Goal: Information Seeking & Learning: Compare options

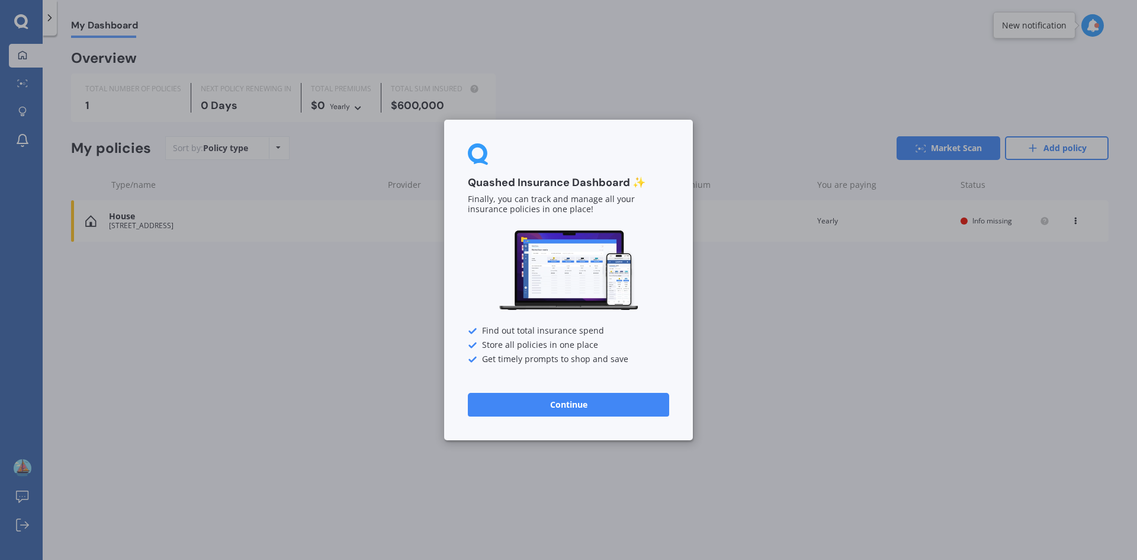
click at [578, 405] on button "Continue" at bounding box center [568, 405] width 201 height 24
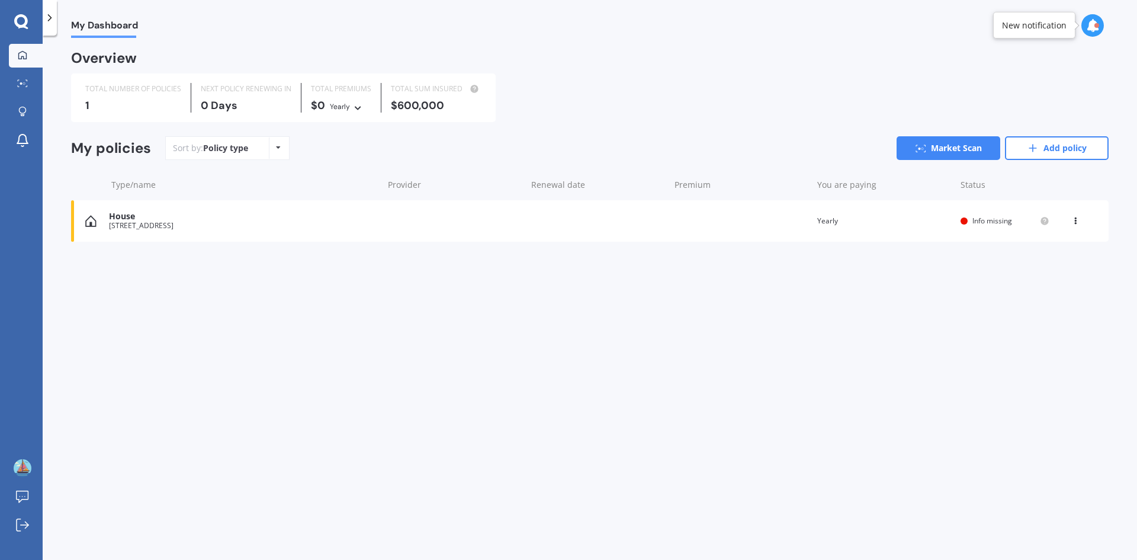
click at [359, 349] on div "My Dashboard Overview TOTAL NUMBER OF POLICIES 1 NEXT POLICY RENEWING IN 0 Days…" at bounding box center [590, 300] width 1095 height 524
click at [1025, 34] on div "New notification" at bounding box center [1035, 25] width 82 height 27
click at [1026, 29] on div "New notification" at bounding box center [1034, 26] width 65 height 12
click at [1095, 31] on icon at bounding box center [1093, 25] width 13 height 13
click at [996, 76] on b "Market Scan" at bounding box center [975, 76] width 48 height 8
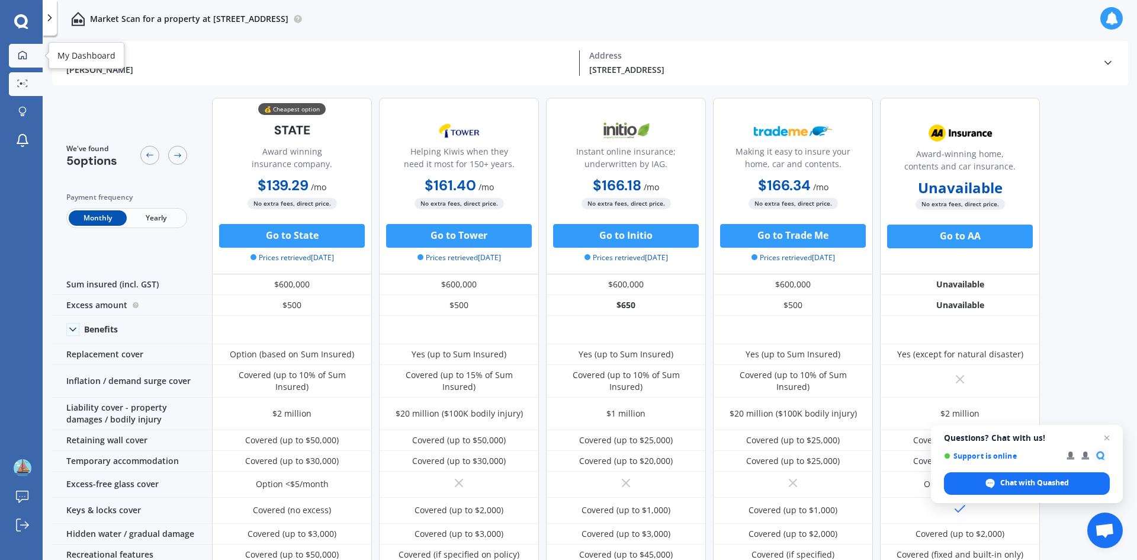
click at [23, 51] on icon at bounding box center [22, 54] width 8 height 8
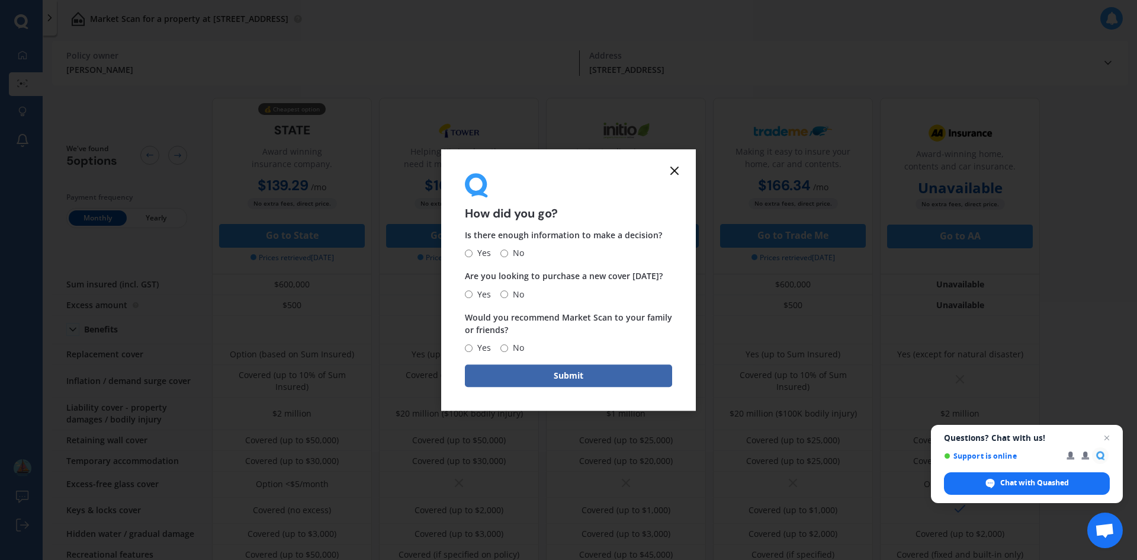
click at [674, 169] on line at bounding box center [674, 170] width 7 height 7
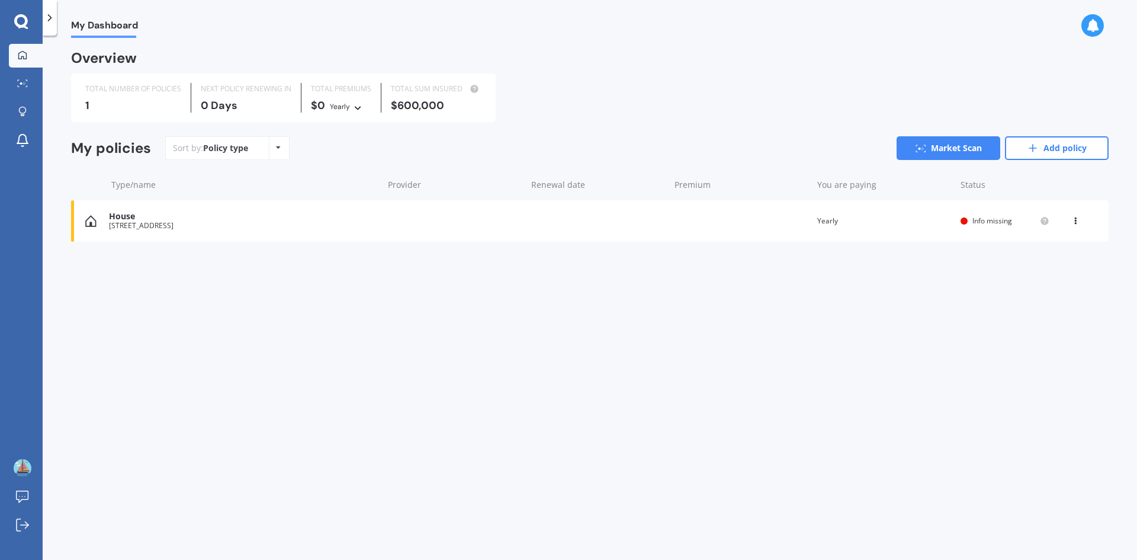
click at [656, 343] on div "My Dashboard Overview TOTAL NUMBER OF POLICIES 1 NEXT POLICY RENEWING IN 0 Days…" at bounding box center [590, 300] width 1095 height 524
click at [1089, 149] on link "Add policy" at bounding box center [1057, 148] width 104 height 24
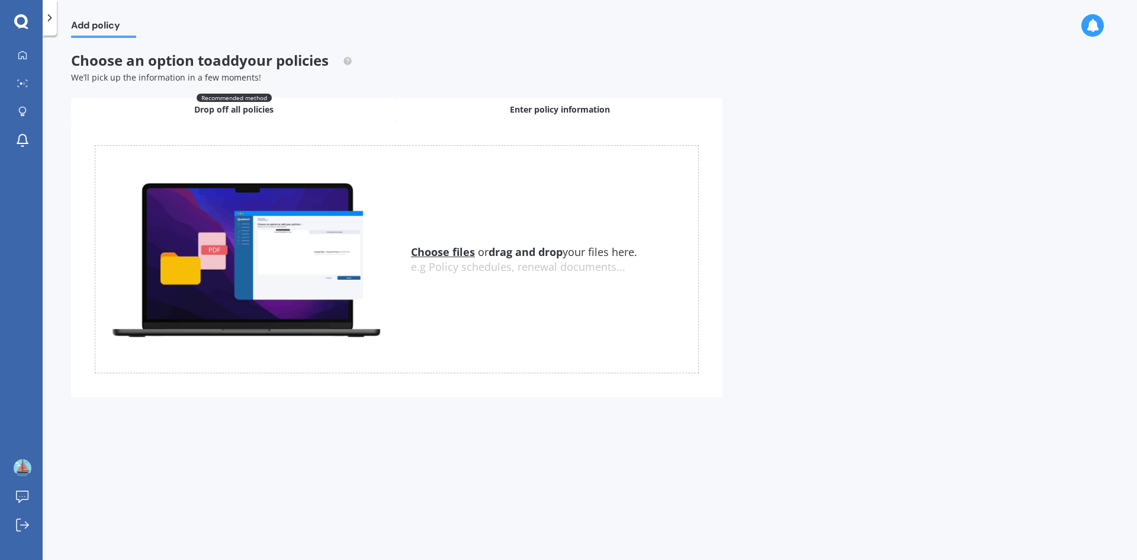
click at [614, 110] on div "Enter policy information" at bounding box center [560, 110] width 326 height 24
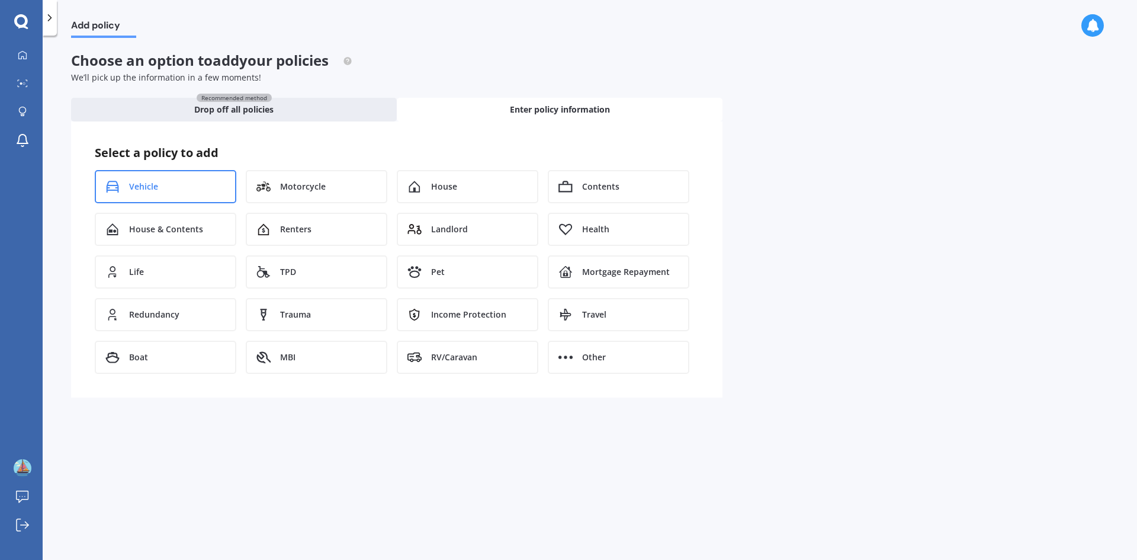
click at [155, 181] on span "Vehicle" at bounding box center [143, 187] width 29 height 12
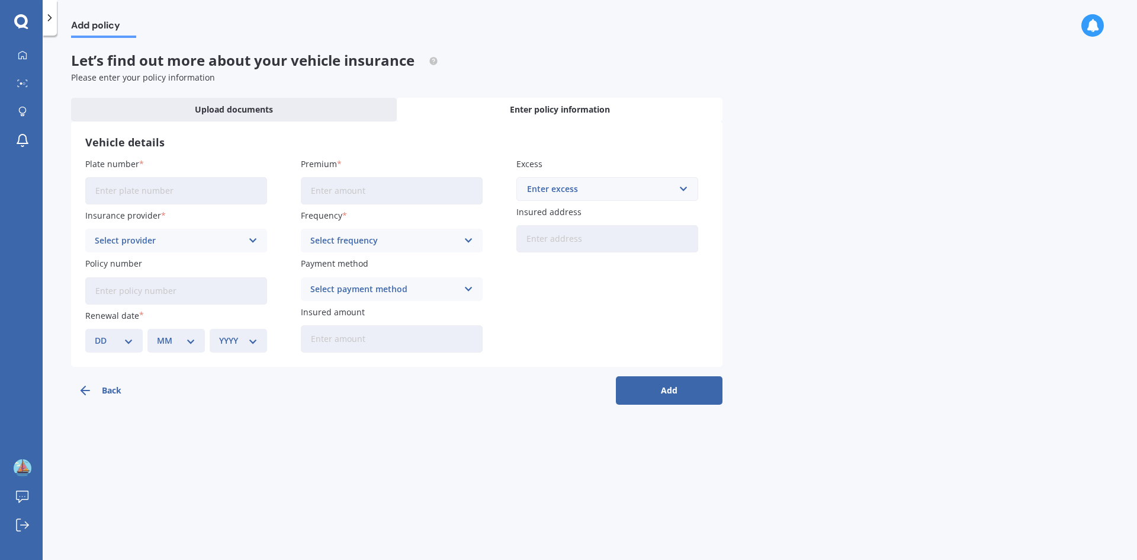
click at [161, 191] on input "Plate number" at bounding box center [176, 190] width 182 height 27
type input "LQN682"
click at [373, 191] on input "Premium" at bounding box center [392, 190] width 182 height 27
click at [223, 238] on div "Select provider" at bounding box center [169, 240] width 148 height 13
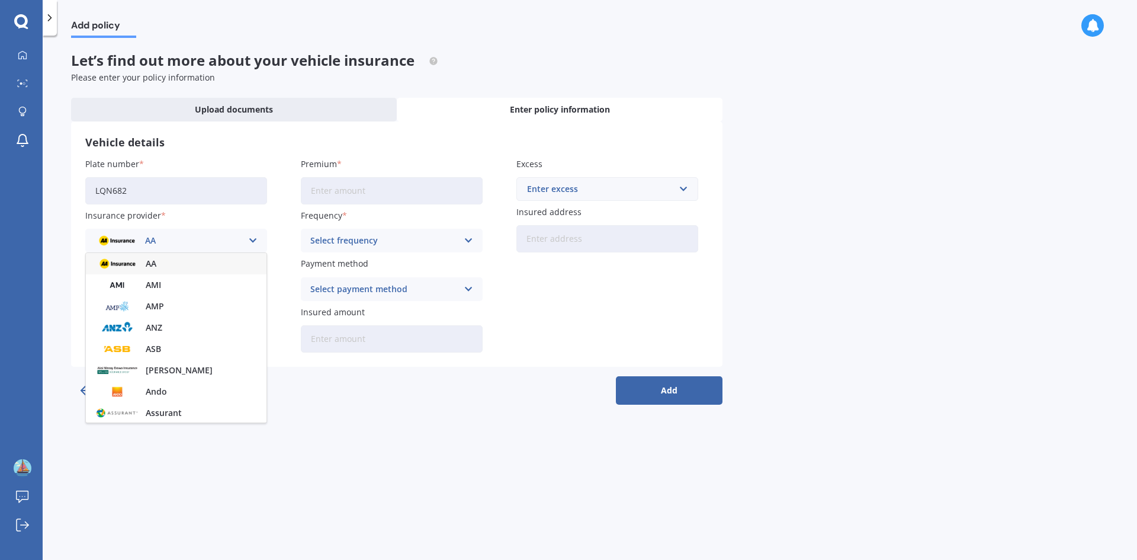
click at [354, 422] on div "Add policy Let’s find out more about your vehicle insurance Please enter your p…" at bounding box center [590, 300] width 1095 height 524
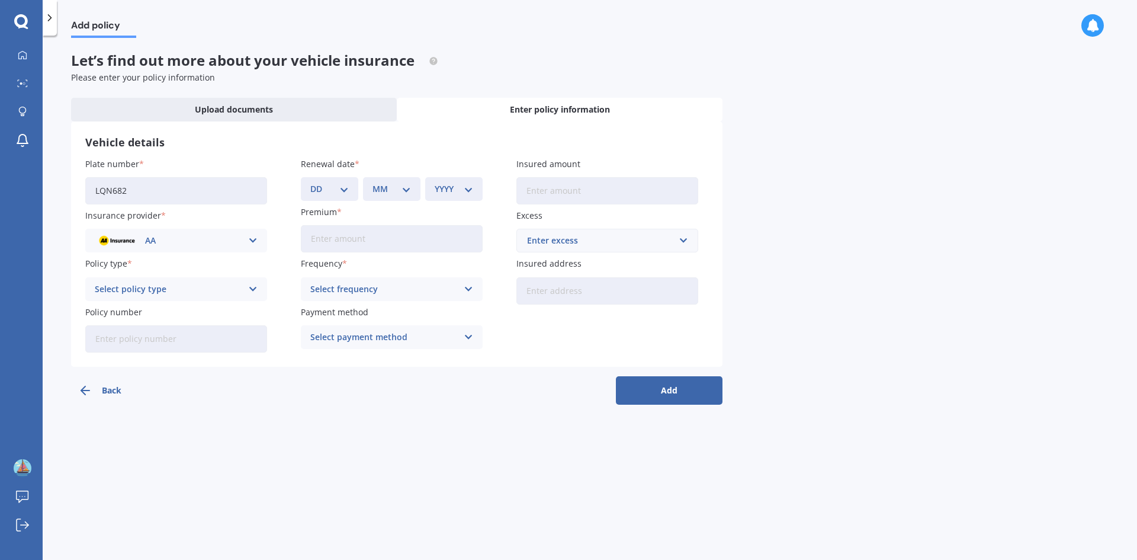
click at [26, 21] on icon at bounding box center [21, 21] width 14 height 14
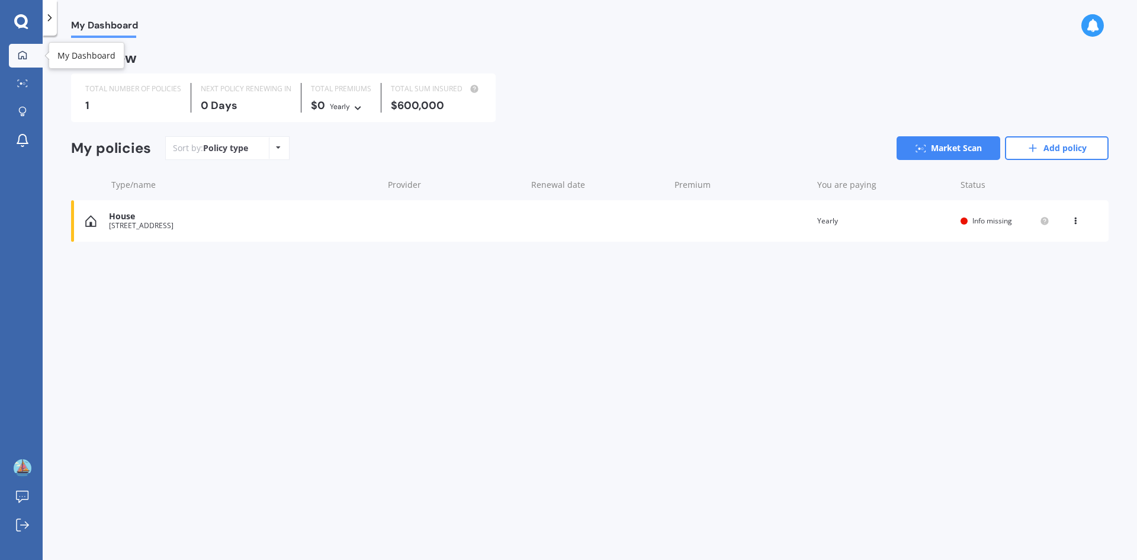
click at [23, 49] on link "My Dashboard" at bounding box center [26, 56] width 34 height 24
click at [25, 468] on img at bounding box center [23, 468] width 18 height 18
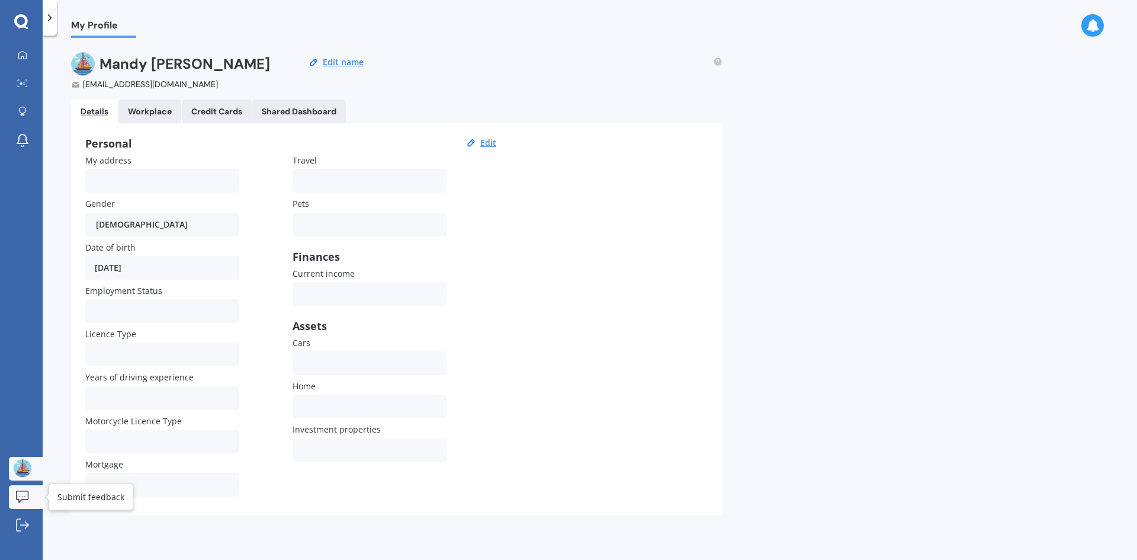
click at [21, 491] on icon at bounding box center [22, 497] width 12 height 12
click at [28, 524] on icon at bounding box center [27, 524] width 4 height 7
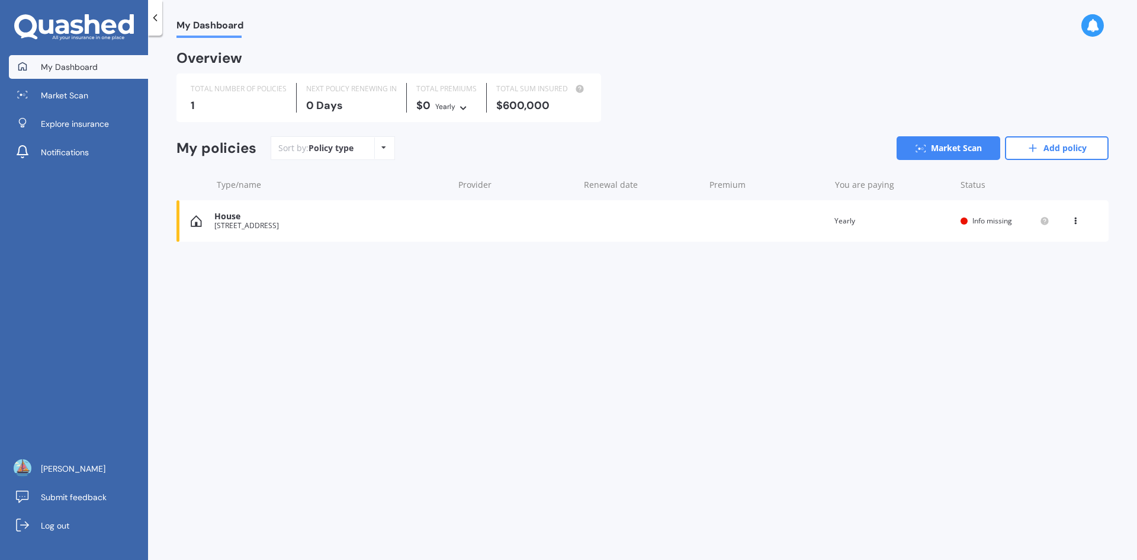
drag, startPoint x: 1083, startPoint y: 142, endPoint x: 996, endPoint y: 157, distance: 87.8
click at [1083, 142] on link "Add policy" at bounding box center [1057, 148] width 104 height 24
click at [389, 150] on div "Policy type Alphabetical Date added Renewing next" at bounding box center [383, 147] width 18 height 21
click at [314, 314] on div "My Dashboard Overview TOTAL NUMBER OF POLICIES 1 NEXT POLICY RENEWING [DATE] TO…" at bounding box center [642, 300] width 989 height 524
click at [1053, 148] on link "Add policy" at bounding box center [1057, 148] width 104 height 24
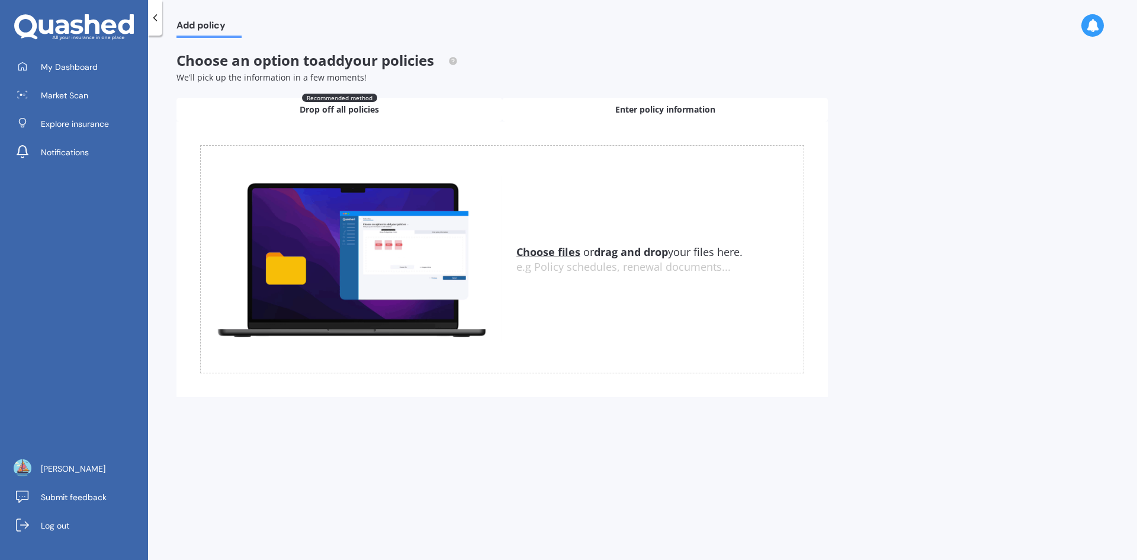
click at [667, 112] on span "Enter policy information" at bounding box center [666, 110] width 100 height 12
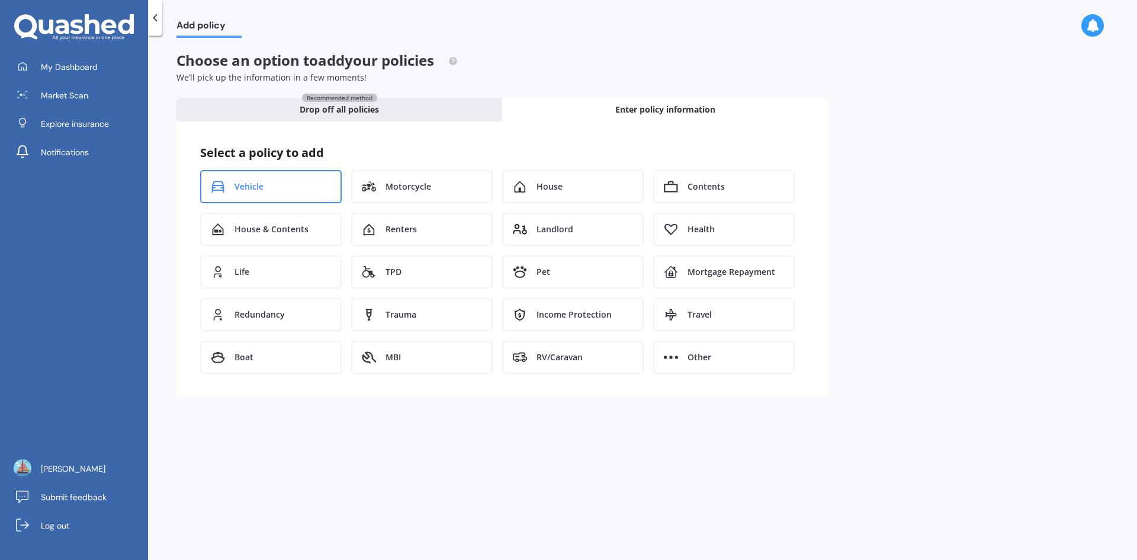
click at [277, 183] on div "Vehicle" at bounding box center [271, 186] width 142 height 33
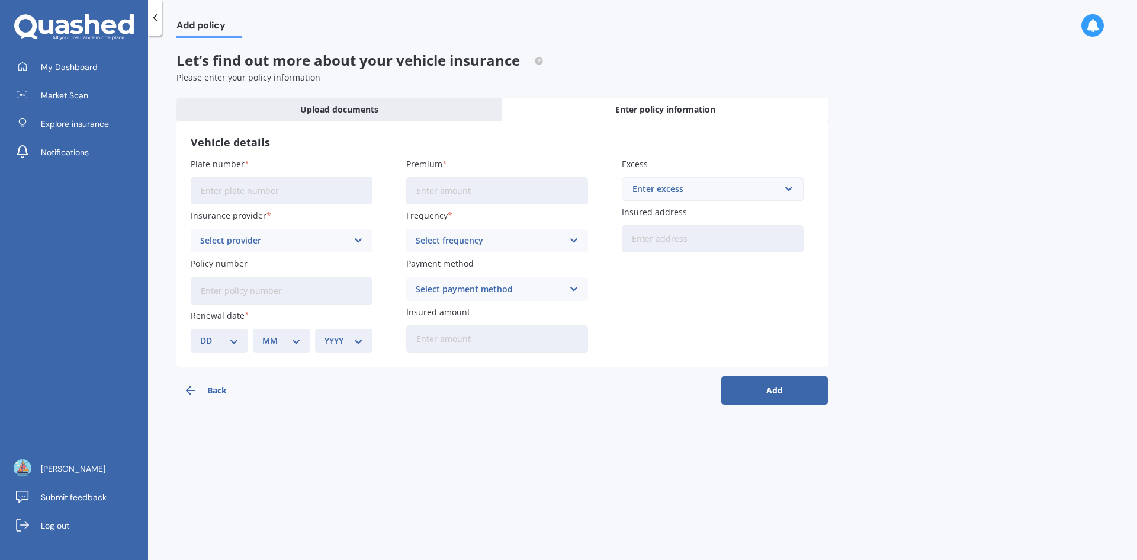
click at [277, 183] on input "Plate number" at bounding box center [282, 190] width 182 height 27
type input "LQN682"
click at [299, 239] on div "Select provider" at bounding box center [274, 240] width 148 height 13
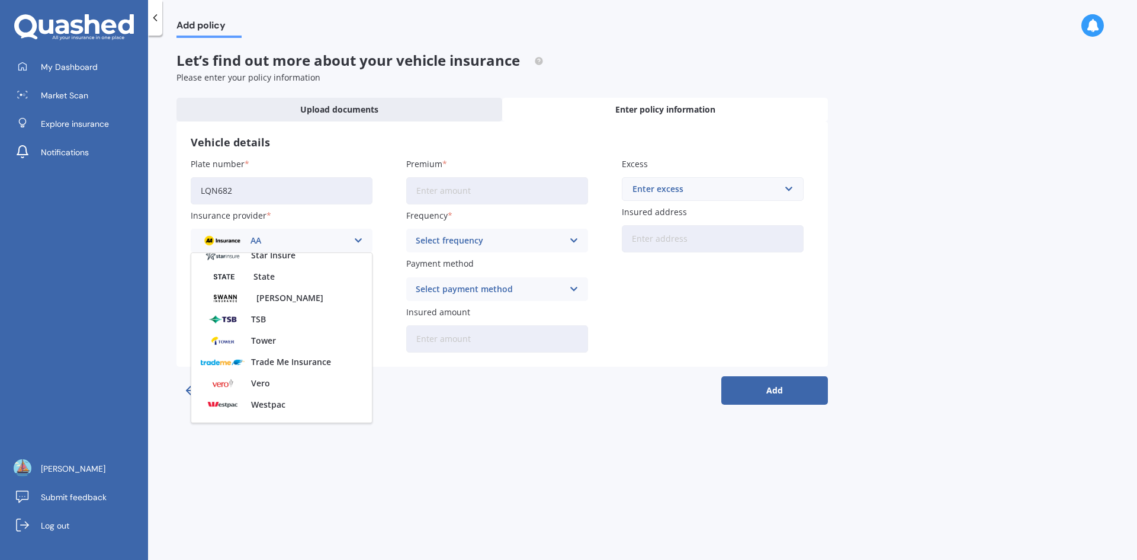
scroll to position [513, 0]
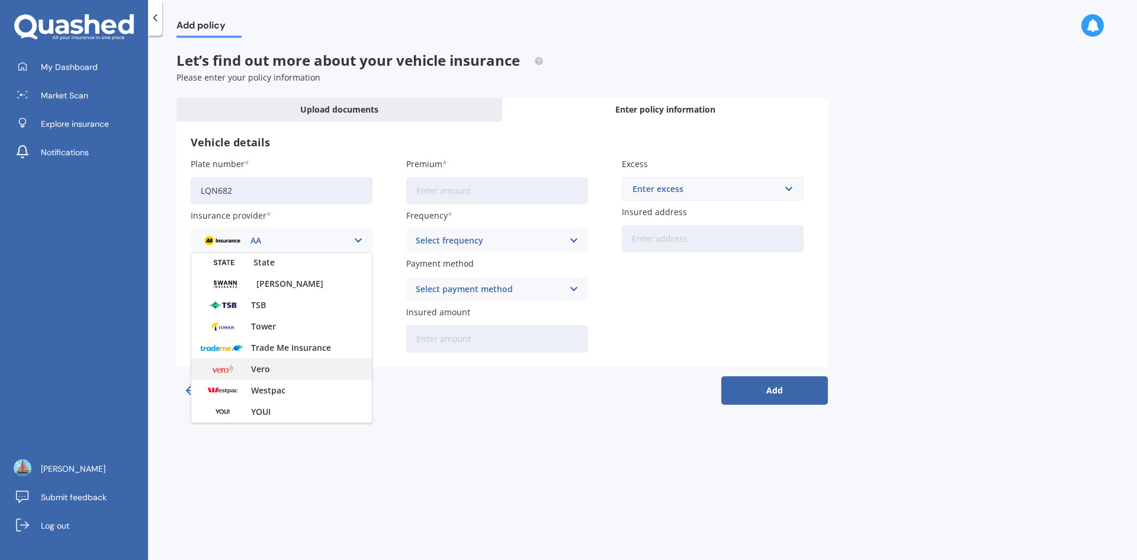
click at [274, 364] on div "Vero" at bounding box center [281, 368] width 181 height 21
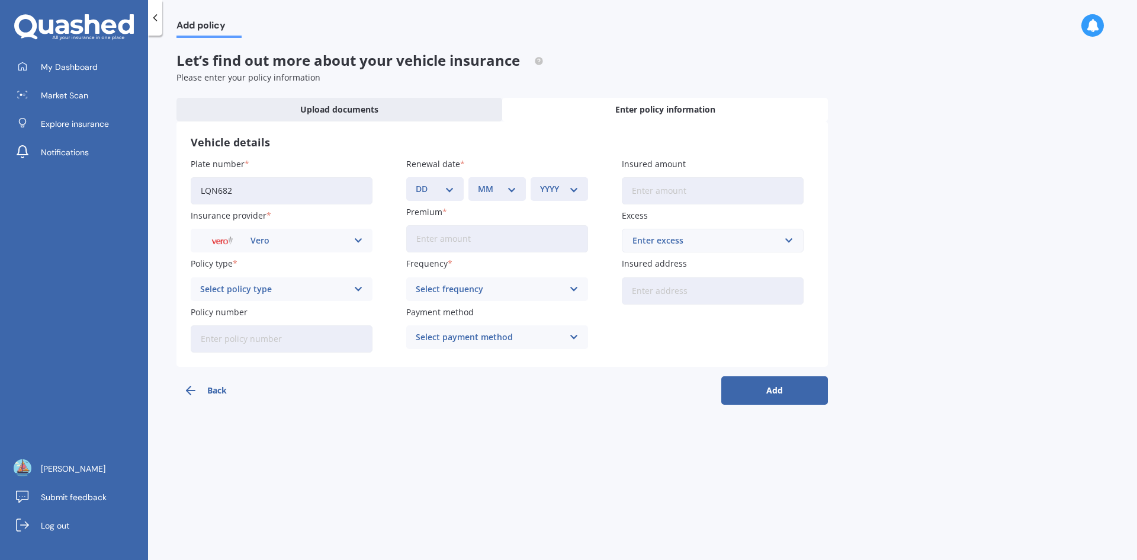
click at [296, 294] on div "Select policy type" at bounding box center [274, 289] width 148 height 13
click at [291, 348] on div "Comprehensive Cover" at bounding box center [281, 354] width 181 height 21
click at [291, 341] on input "Policy number" at bounding box center [282, 338] width 182 height 27
click at [450, 188] on select "DD 01 02 03 04 05 06 07 08 09 10 11 12 13 14 15 16 17 18 19 20 21 22 23 24 25 2…" at bounding box center [435, 188] width 39 height 13
select select "15"
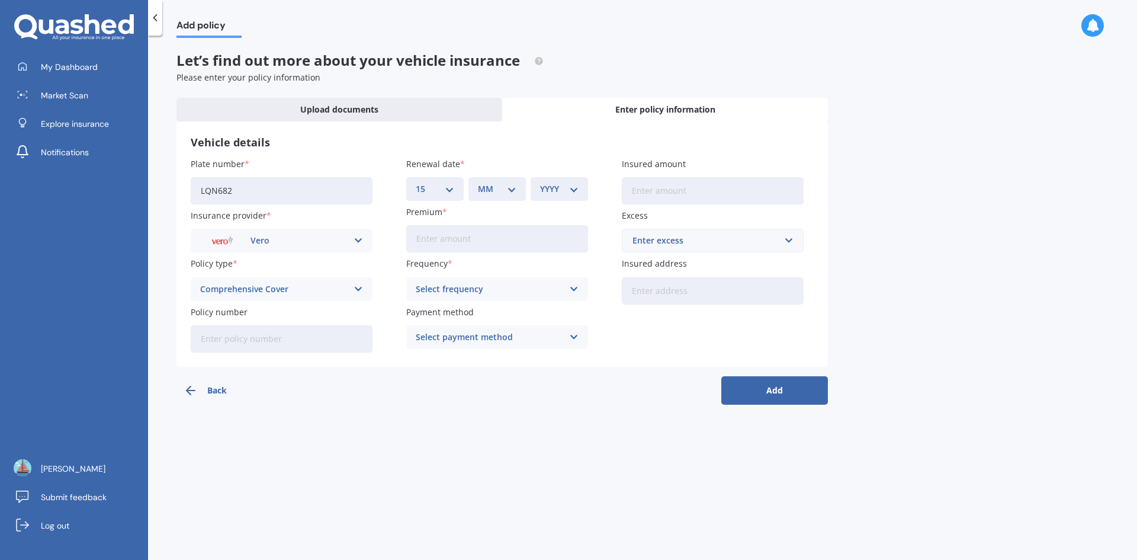
click at [416, 182] on select "DD 01 02 03 04 05 06 07 08 09 10 11 12 13 14 15 16 17 18 19 20 21 22 23 24 25 2…" at bounding box center [435, 188] width 39 height 13
click at [495, 198] on div "MM 01 02 03 04 05 06 07 08 09 10 11 12" at bounding box center [497, 189] width 57 height 24
click at [509, 190] on select "MM 01 02 03 04 05 06 07 08 09 10 11 12" at bounding box center [497, 188] width 39 height 13
select select "09"
click at [478, 182] on select "MM 01 02 03 04 05 06 07 08 09 10 11 12" at bounding box center [497, 188] width 39 height 13
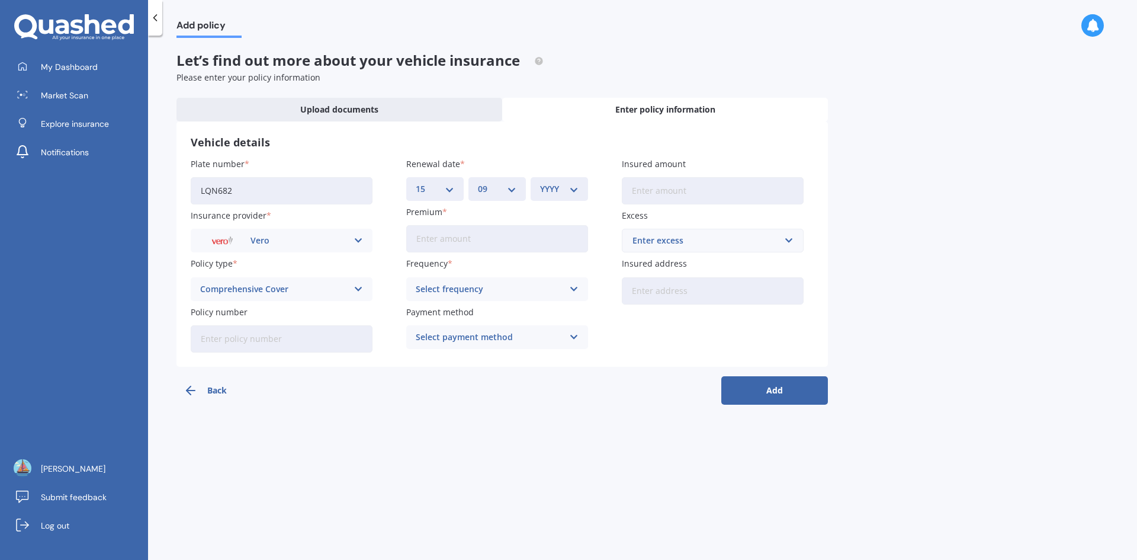
click at [573, 190] on select "YYYY 2027 2026 2025 2024 2023 2022 2021 2020 2019 2018 2017 2016 2015 2014 2013…" at bounding box center [559, 188] width 39 height 13
select select "2025"
click at [540, 182] on select "YYYY 2027 2026 2025 2024 2023 2022 2021 2020 2019 2018 2017 2016 2015 2014 2013…" at bounding box center [559, 188] width 39 height 13
click at [492, 237] on input "Premium" at bounding box center [497, 238] width 182 height 27
type input "$961.53"
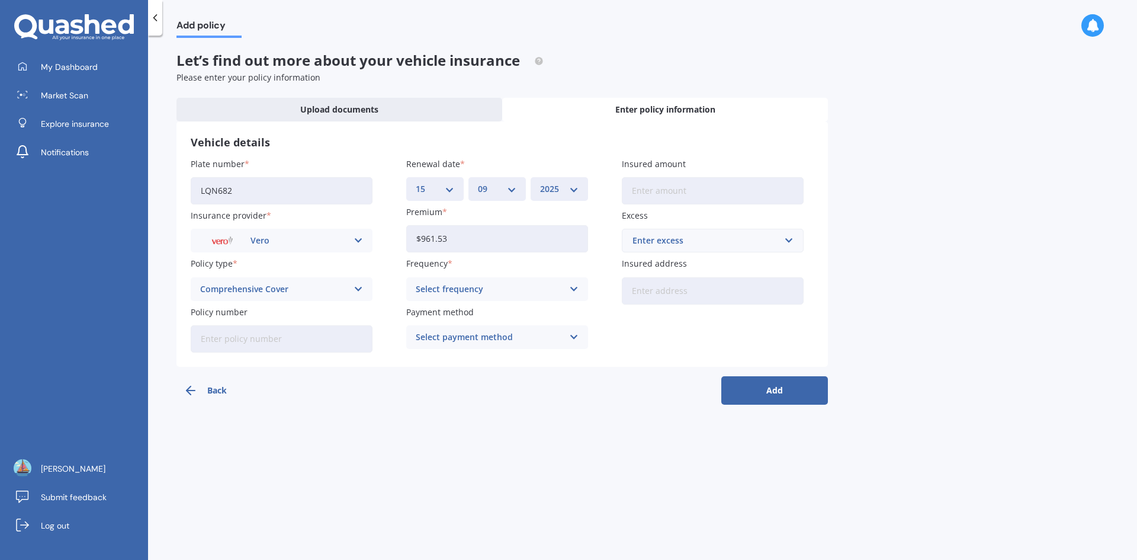
click at [575, 291] on icon at bounding box center [574, 289] width 10 height 13
click at [454, 316] on div "Yearly" at bounding box center [497, 312] width 181 height 21
click at [569, 335] on icon at bounding box center [574, 337] width 10 height 13
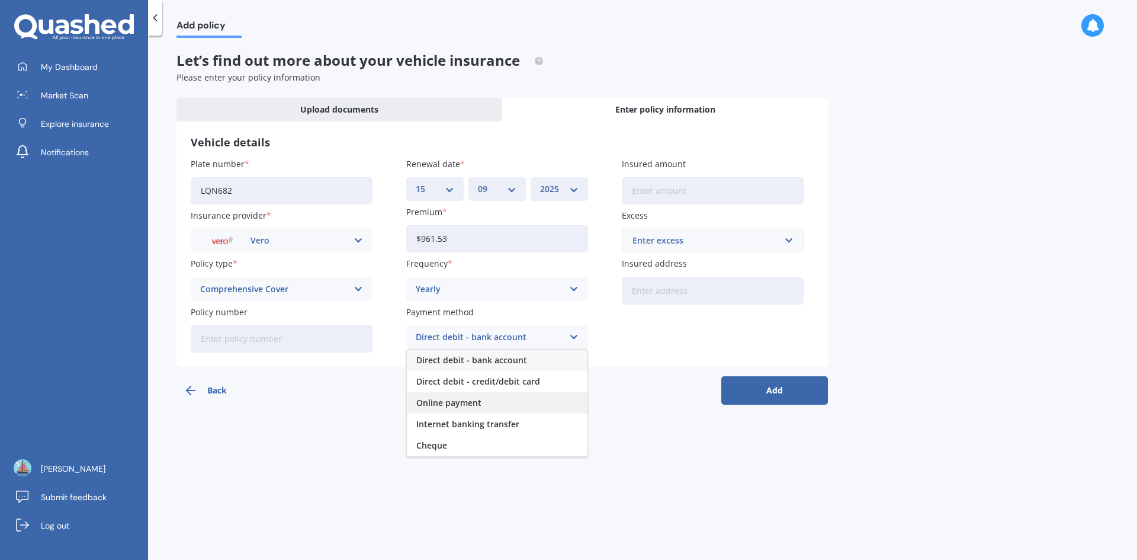
click at [512, 399] on div "Online payment" at bounding box center [497, 402] width 181 height 21
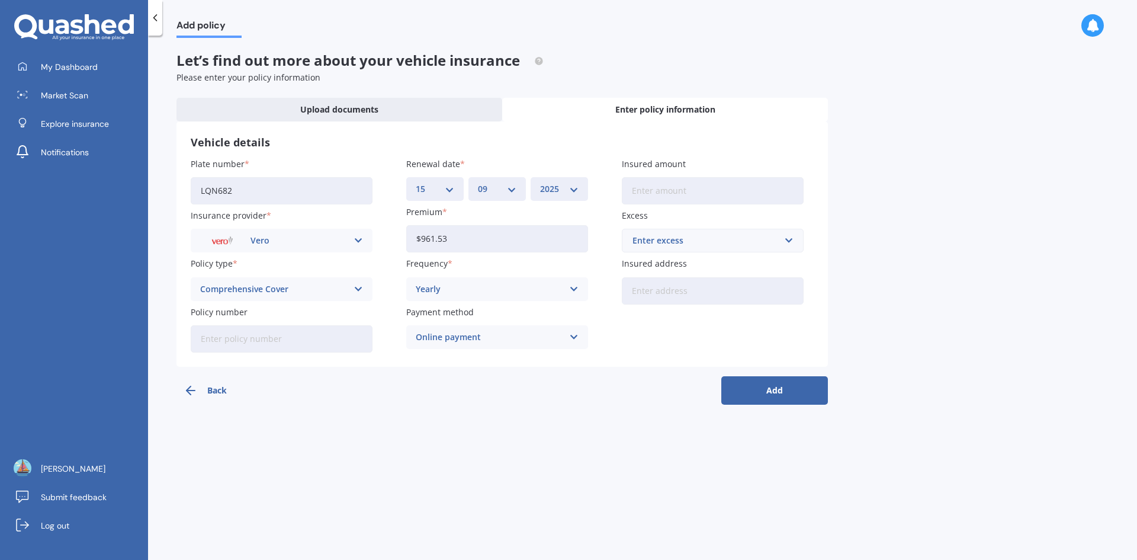
click at [691, 190] on input "Insured amount" at bounding box center [713, 190] width 182 height 27
type input "$20,000"
click at [791, 238] on input "text" at bounding box center [708, 240] width 171 height 23
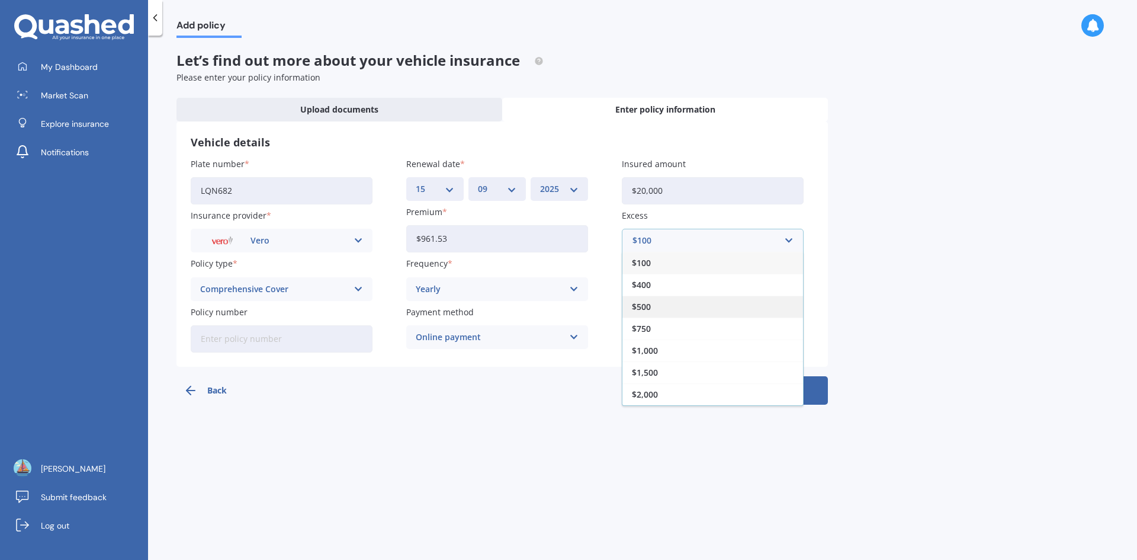
click at [674, 314] on div "$500" at bounding box center [713, 307] width 181 height 22
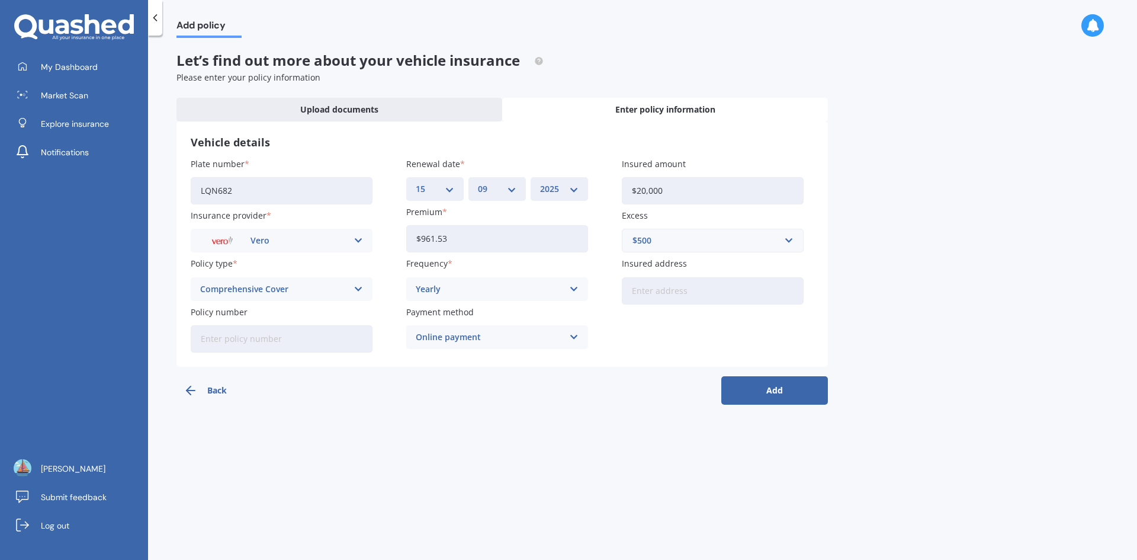
drag, startPoint x: 683, startPoint y: 293, endPoint x: 690, endPoint y: 291, distance: 6.9
click at [683, 293] on input "Insured address" at bounding box center [713, 290] width 182 height 27
type input "57A Aranui Road Mount WellingtonAuckland, Auckland Region 1060"
click at [645, 293] on input "57A Aranui Road Mount WellingtonAuckland, Auckland Region 1060" at bounding box center [713, 290] width 182 height 27
click at [629, 391] on div "Back Add" at bounding box center [503, 386] width 652 height 38
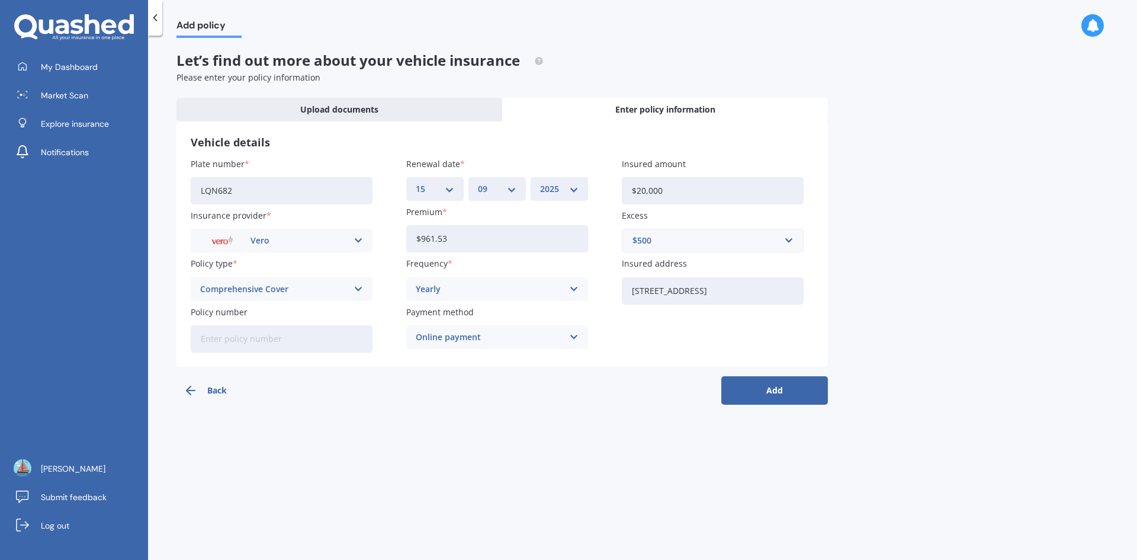
click at [742, 384] on button "Add" at bounding box center [775, 390] width 107 height 28
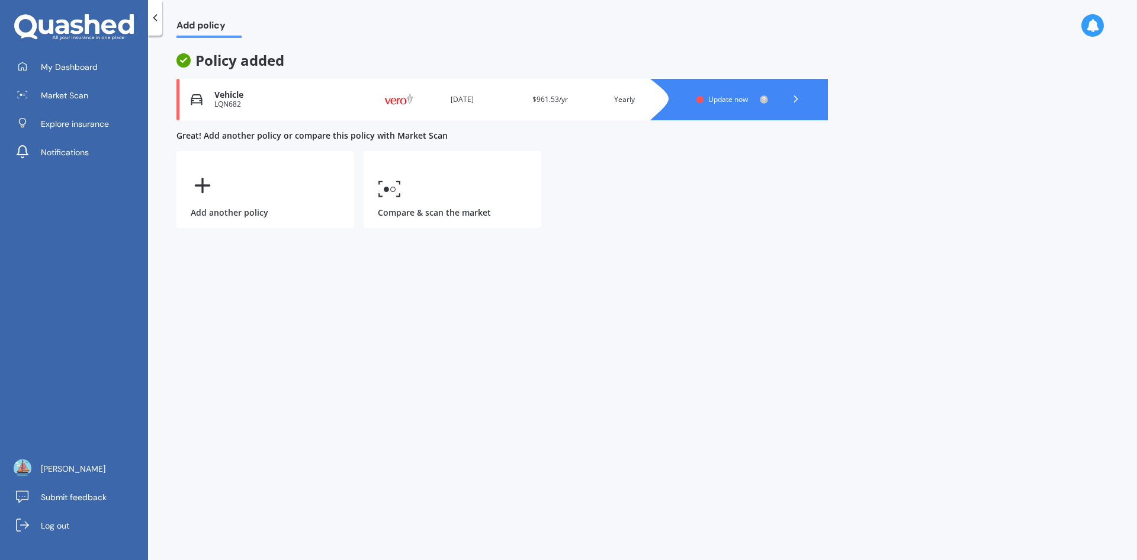
click at [694, 101] on div at bounding box center [751, 99] width 154 height 41
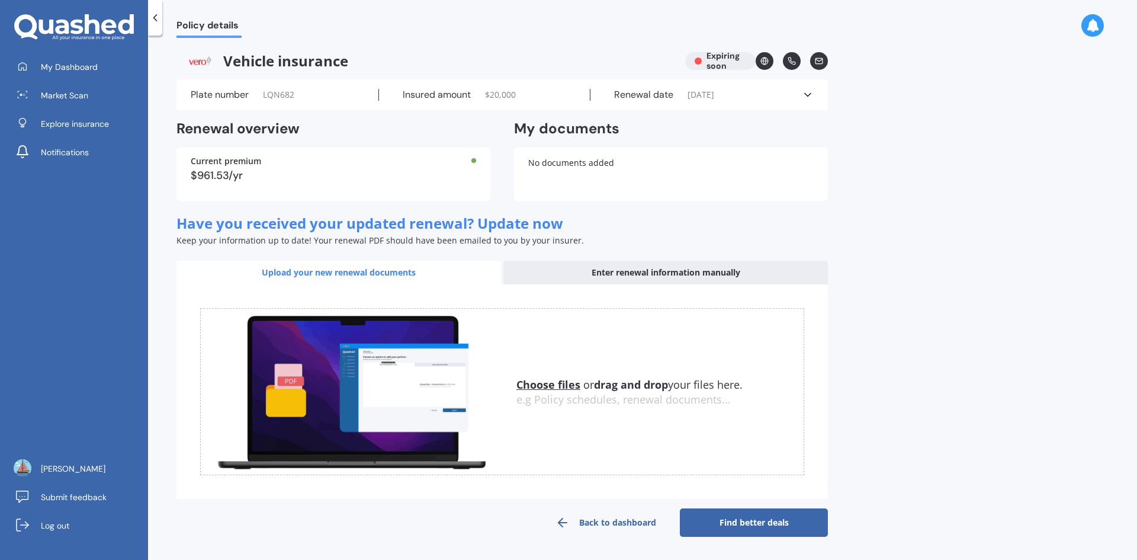
click at [778, 518] on link "Find better deals" at bounding box center [754, 522] width 148 height 28
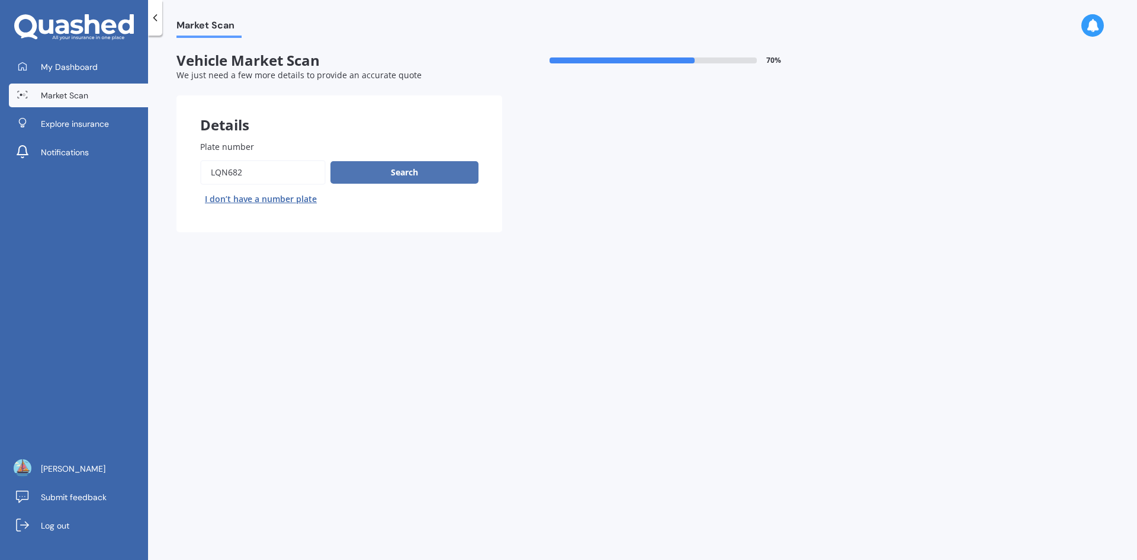
click at [446, 165] on button "Search" at bounding box center [405, 172] width 148 height 23
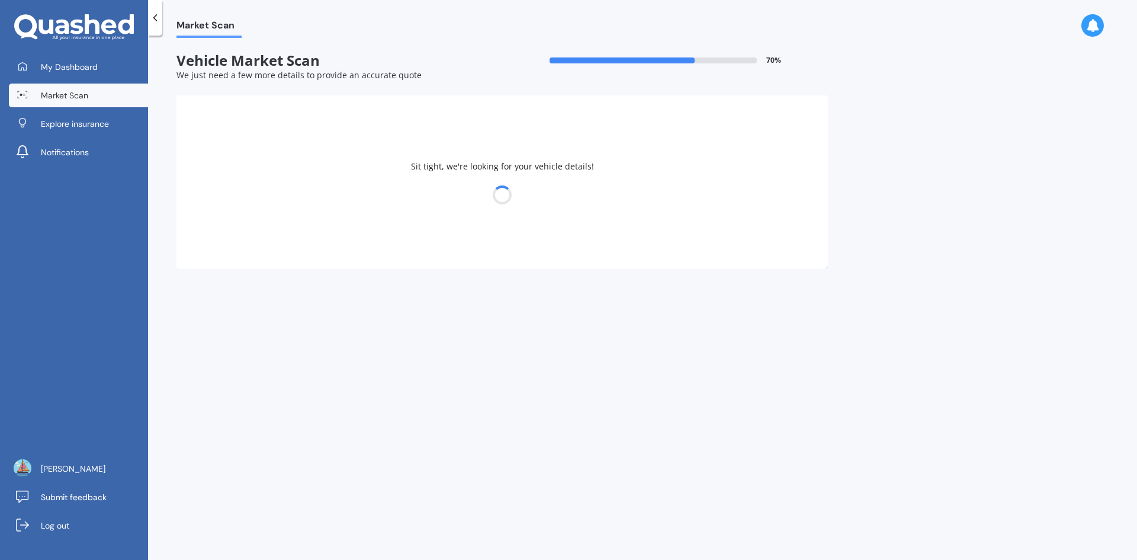
select select "NISSAN"
select select "LEAF"
select select "28"
select select "07"
select select "1983"
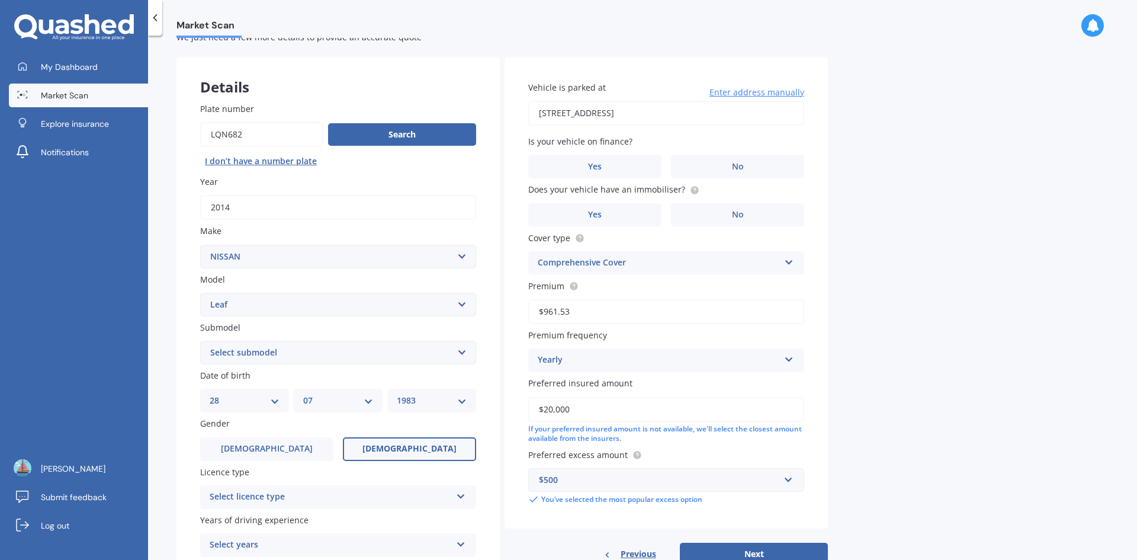
scroll to position [59, 0]
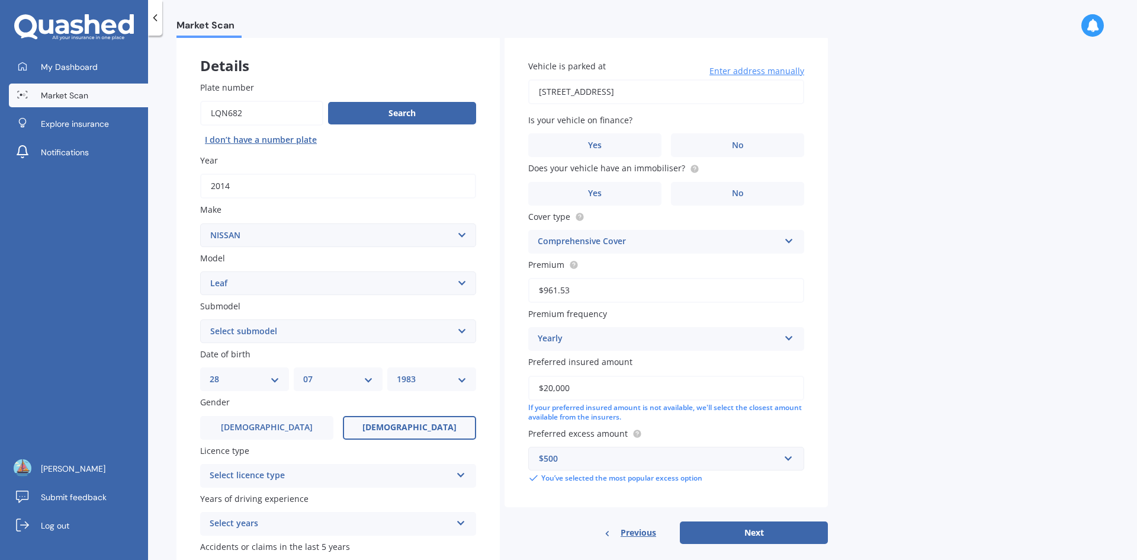
click at [464, 333] on select "Select submodel EV Hybrid" at bounding box center [338, 331] width 276 height 24
select select "EV"
click at [200, 319] on select "Select submodel EV Hybrid" at bounding box center [338, 331] width 276 height 24
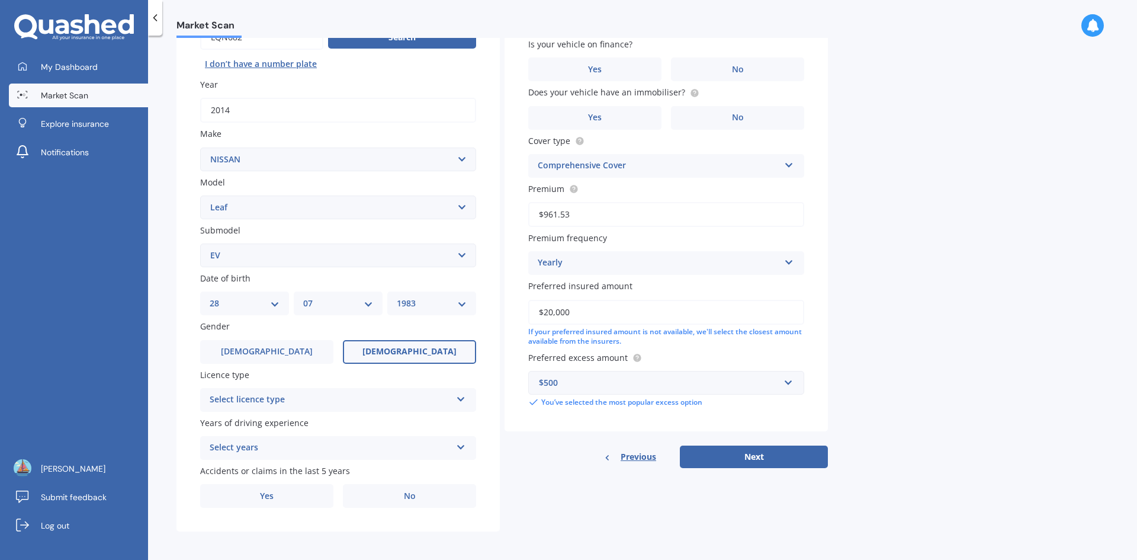
scroll to position [137, 0]
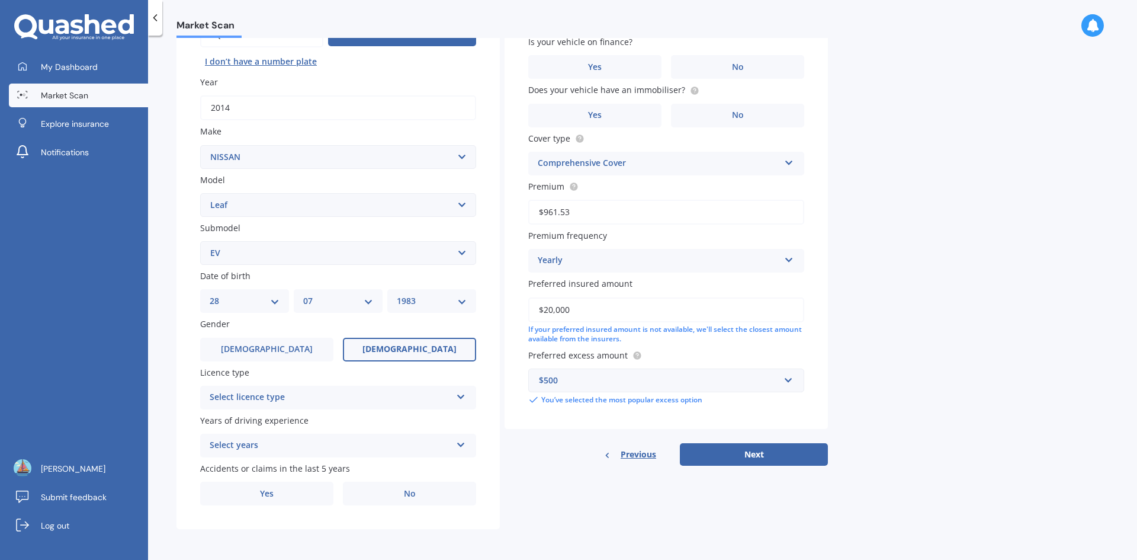
click at [312, 396] on div "Select licence type" at bounding box center [331, 397] width 242 height 14
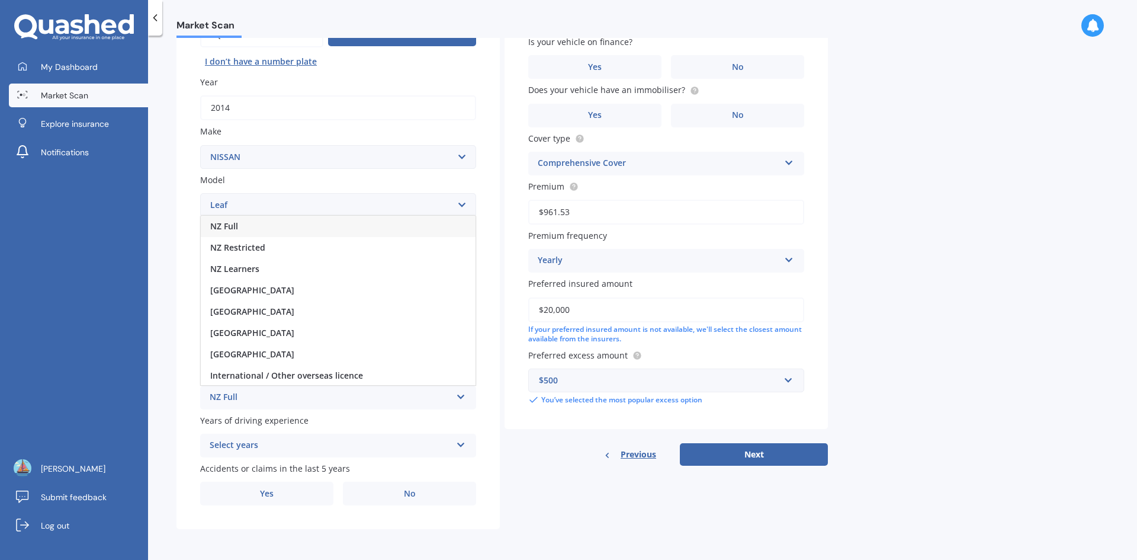
click at [264, 226] on div "NZ Full" at bounding box center [338, 226] width 275 height 21
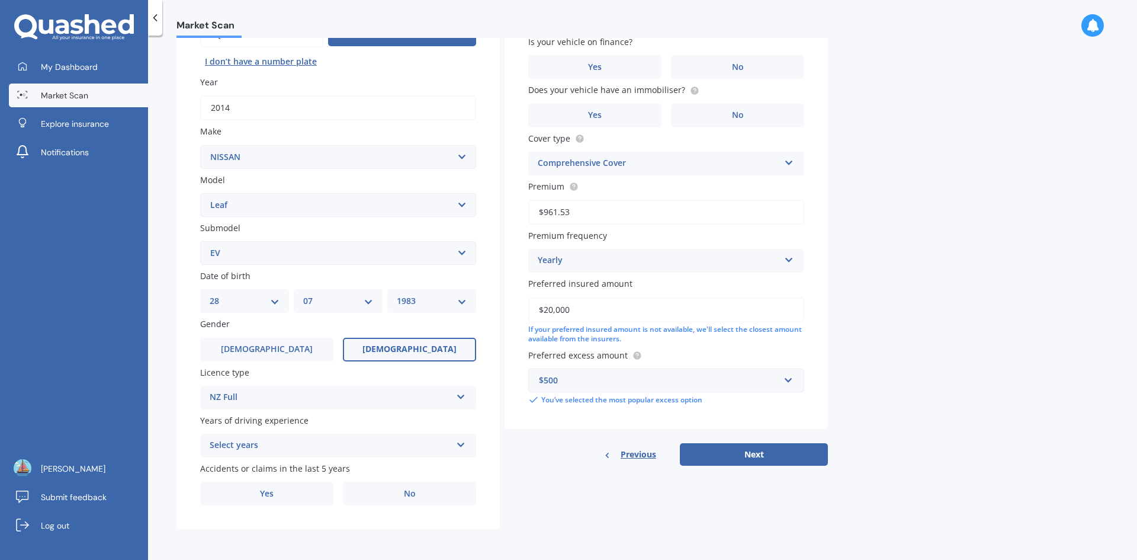
click at [357, 445] on div "Select years" at bounding box center [331, 445] width 242 height 14
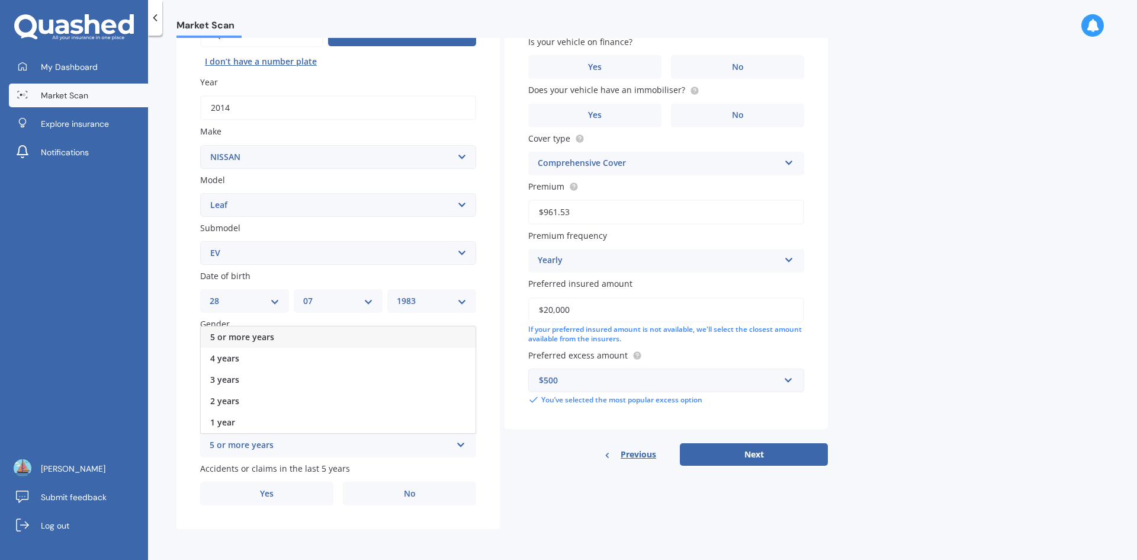
click at [309, 339] on div "5 or more years" at bounding box center [338, 336] width 275 height 21
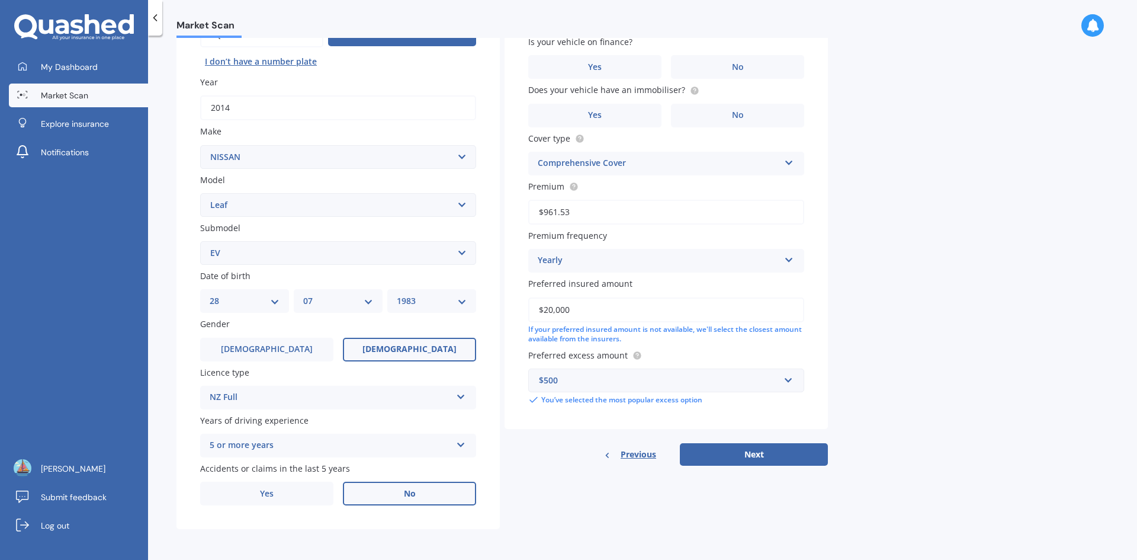
click at [422, 495] on label "No" at bounding box center [409, 494] width 133 height 24
click at [0, 0] on input "No" at bounding box center [0, 0] width 0 height 0
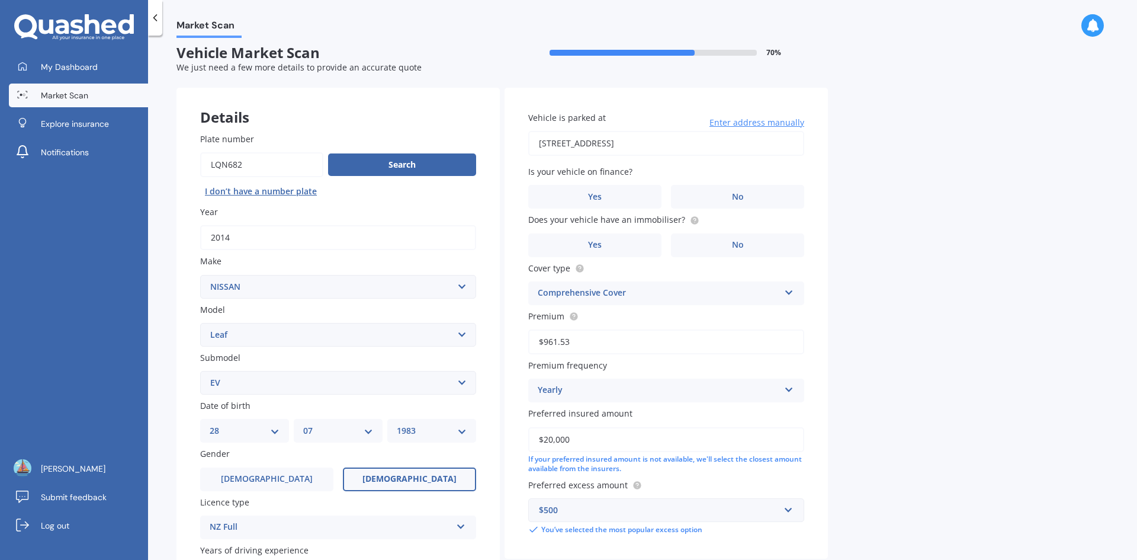
scroll to position [0, 0]
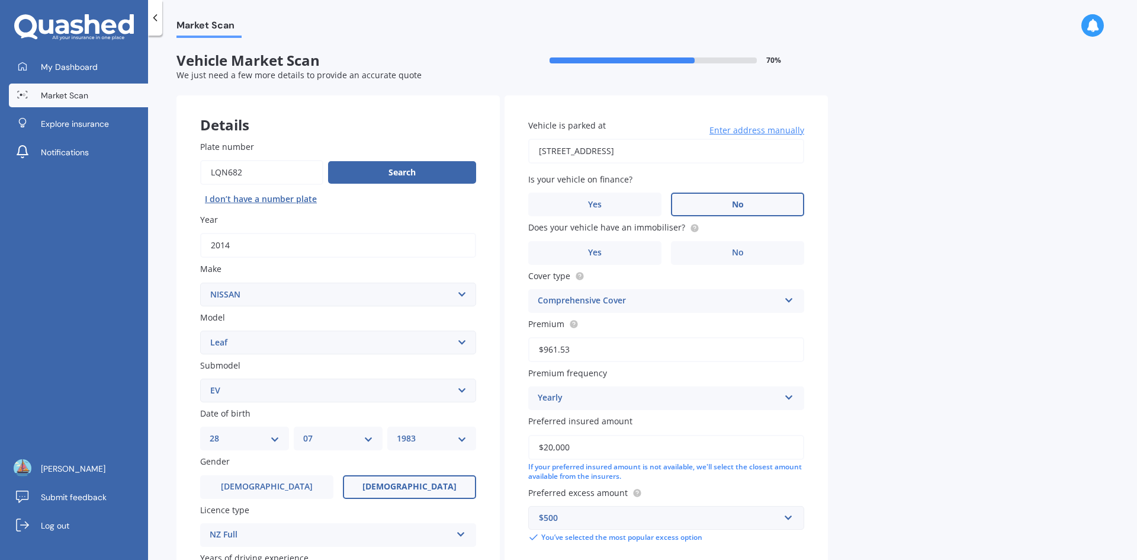
click at [768, 205] on label "No" at bounding box center [737, 205] width 133 height 24
click at [0, 0] on input "No" at bounding box center [0, 0] width 0 height 0
click at [751, 251] on label "No" at bounding box center [737, 253] width 133 height 24
click at [0, 0] on input "No" at bounding box center [0, 0] width 0 height 0
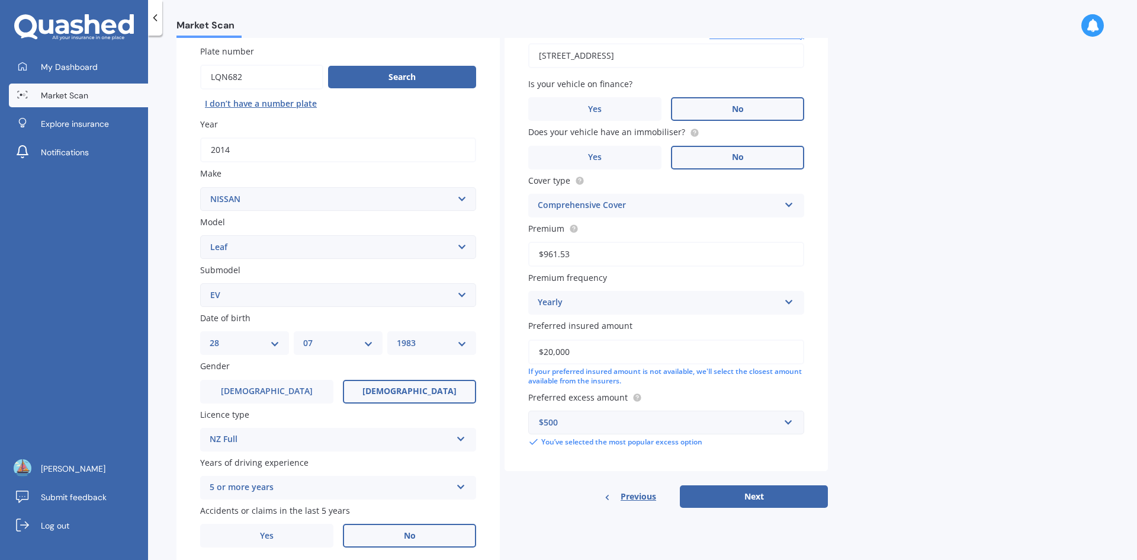
scroll to position [137, 0]
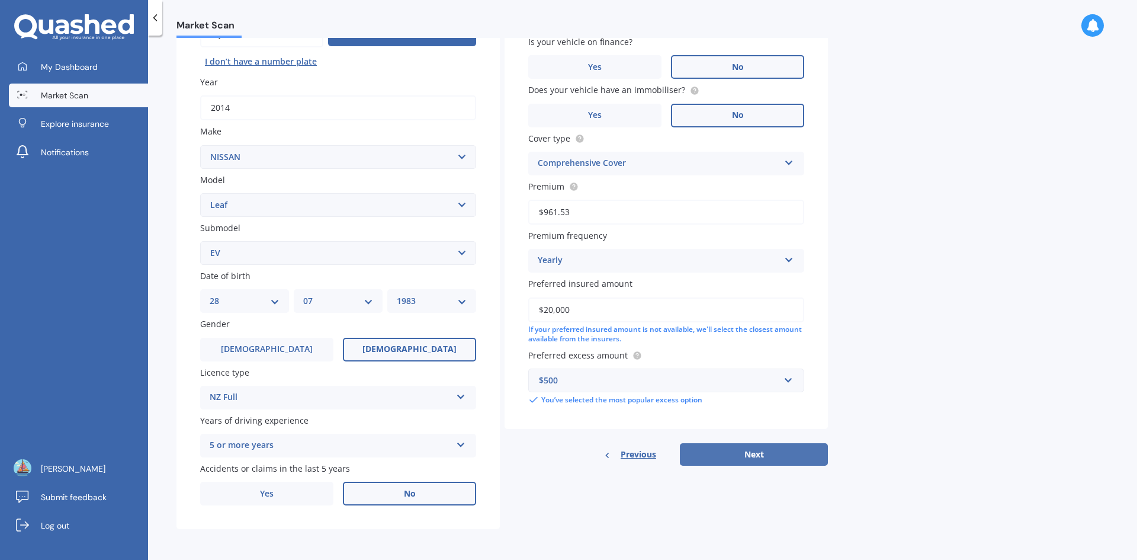
click at [771, 450] on button "Next" at bounding box center [754, 454] width 148 height 23
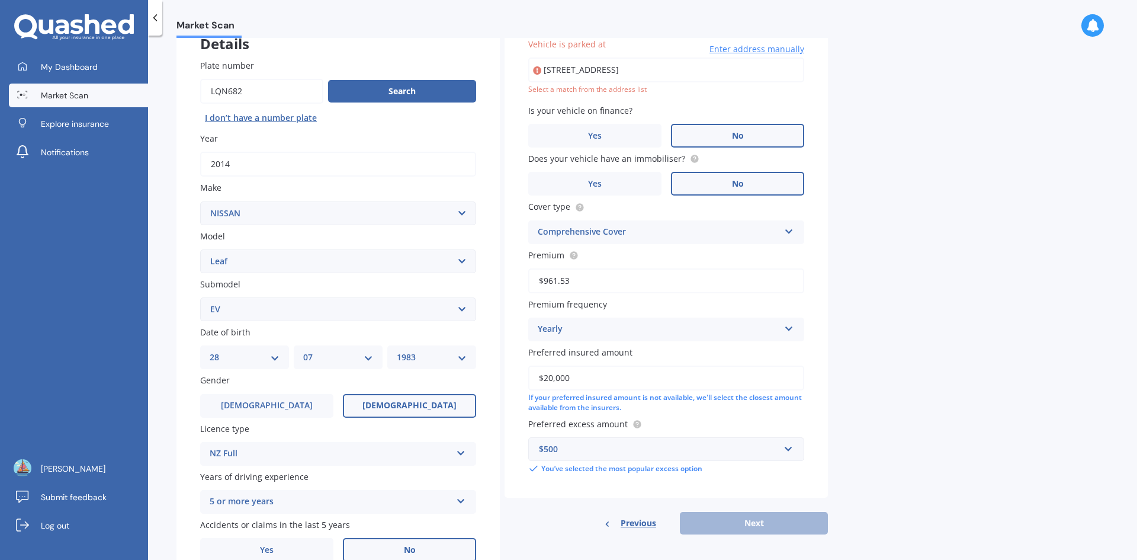
scroll to position [0, 11]
click at [720, 73] on input "57A Aranui Road Mount WellingtonAuckland, Auckland Region 1060" at bounding box center [666, 69] width 276 height 25
click at [770, 50] on span "Enter address manually" at bounding box center [757, 49] width 95 height 12
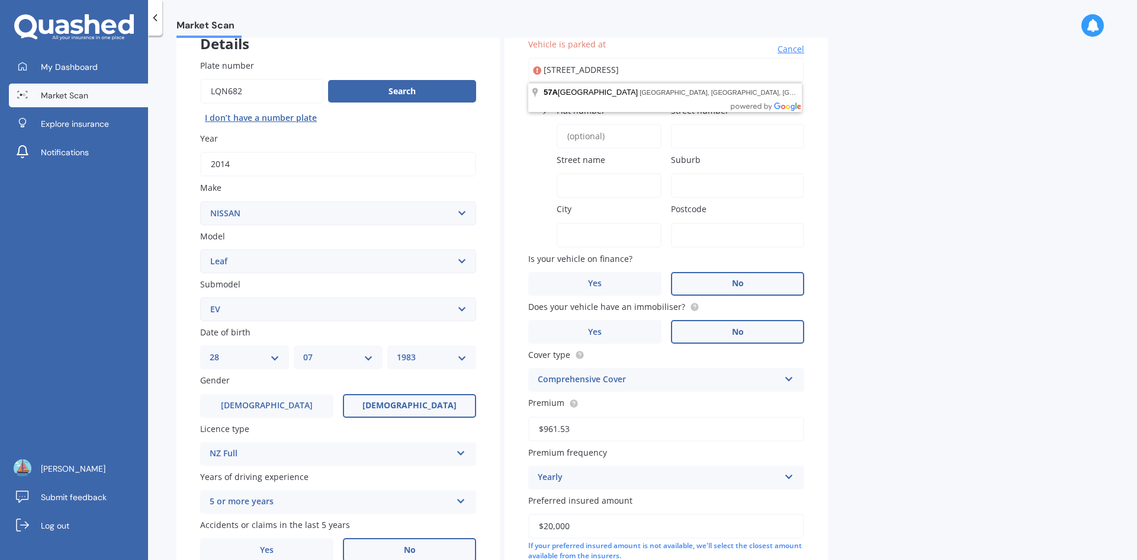
click at [709, 72] on input "57A Aranui Road Mount WellingtonAuckland, Auckland Region 1060" at bounding box center [666, 69] width 276 height 25
type input "[STREET_ADDRESS]"
type input "57A"
type input "Aranui Road"
type input "Mount Wellington"
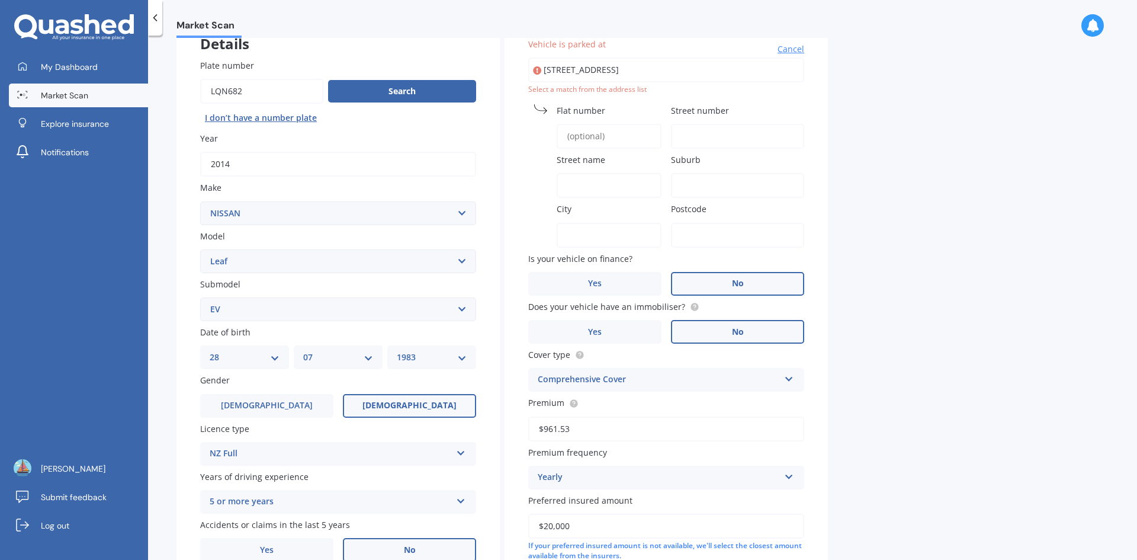
type input "Auckland"
type input "1060"
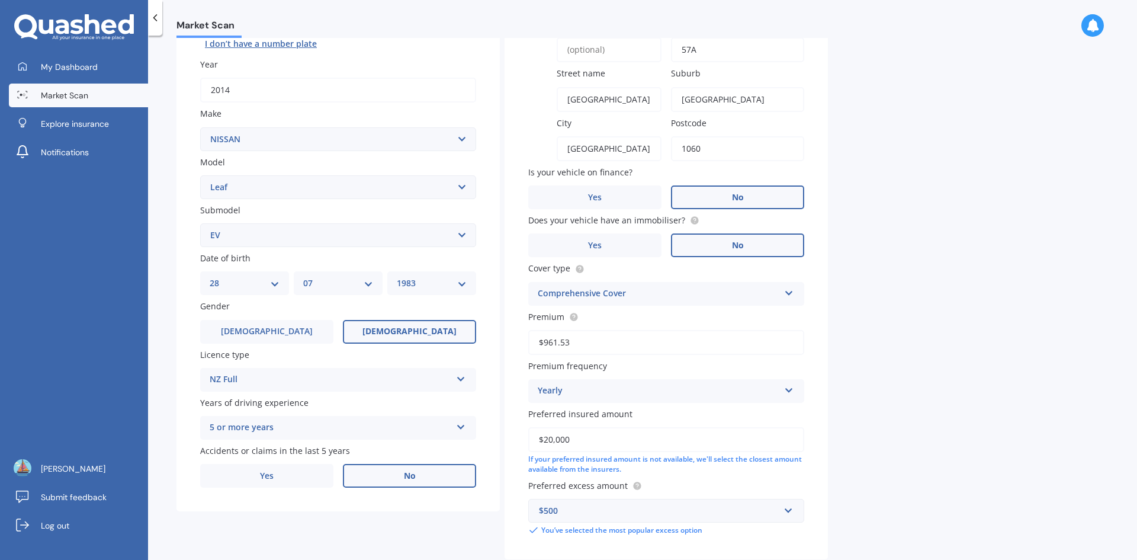
scroll to position [222, 0]
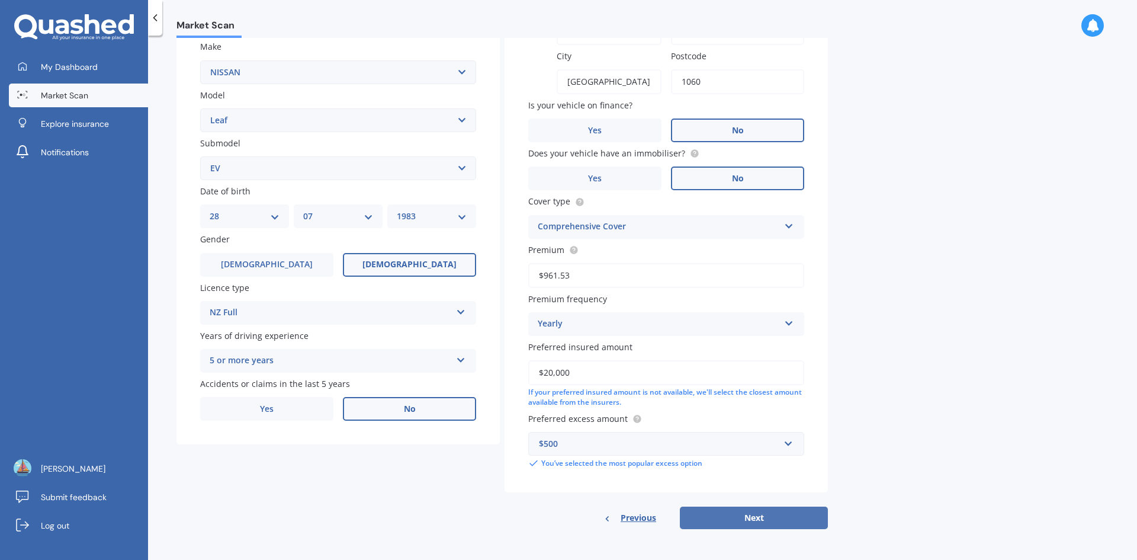
click at [751, 516] on button "Next" at bounding box center [754, 518] width 148 height 23
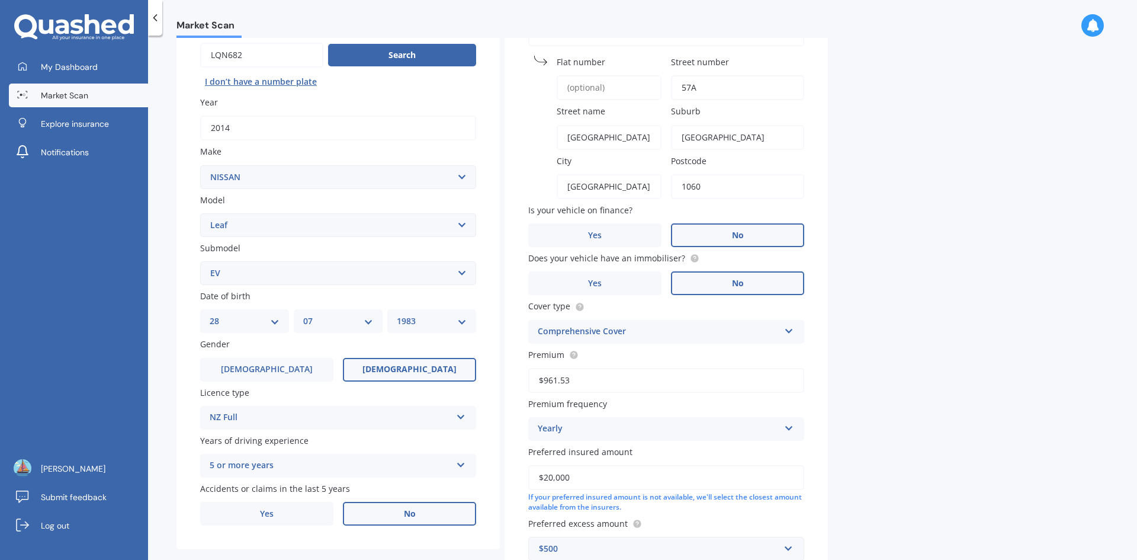
select select "28"
select select "07"
select select "1983"
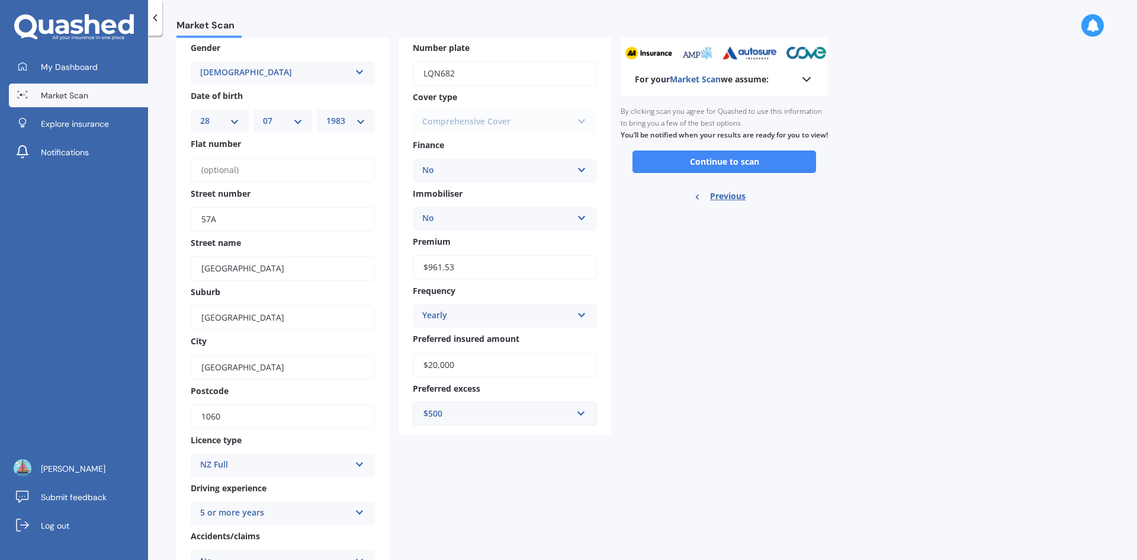
scroll to position [0, 0]
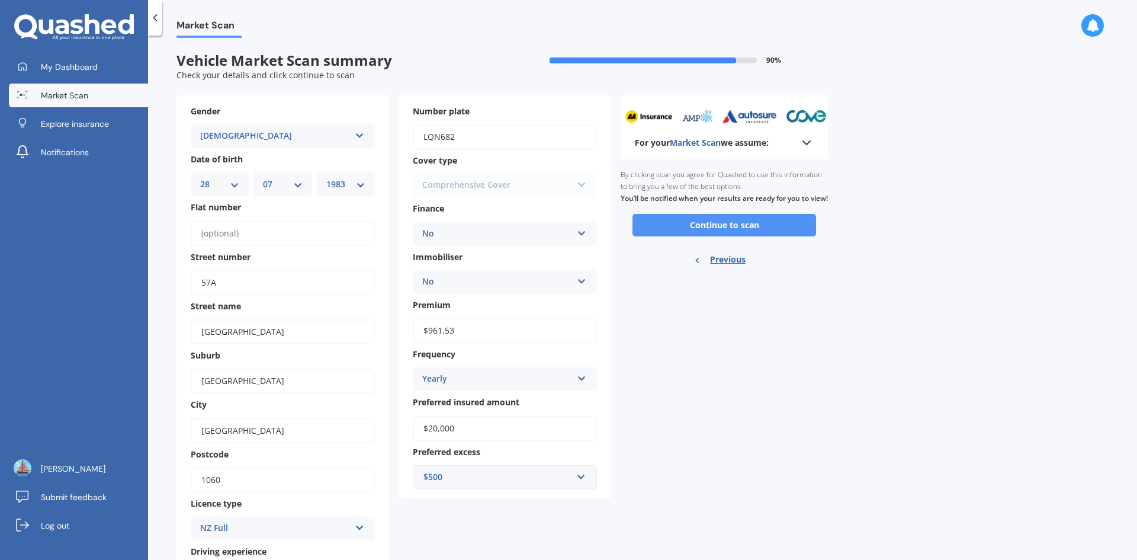
click at [728, 234] on button "Continue to scan" at bounding box center [725, 225] width 184 height 23
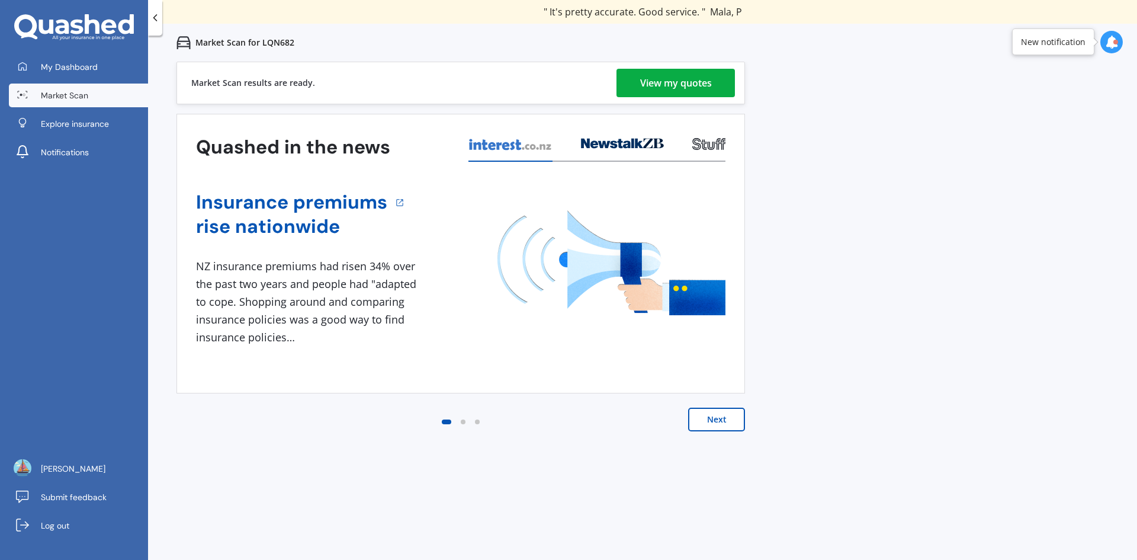
click at [711, 76] on div "View my quotes" at bounding box center [676, 83] width 72 height 28
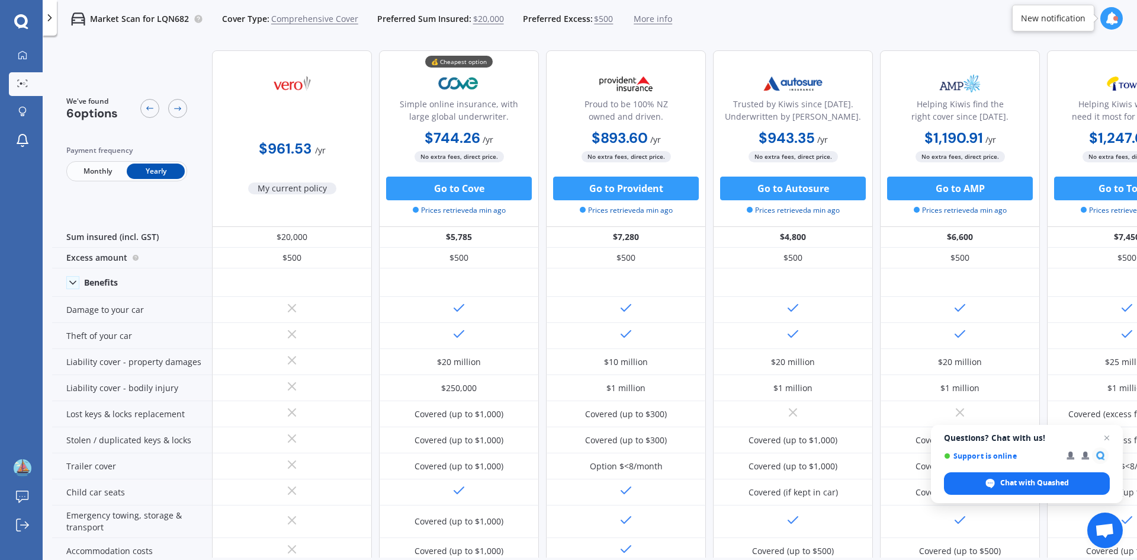
click at [46, 18] on icon at bounding box center [50, 18] width 12 height 12
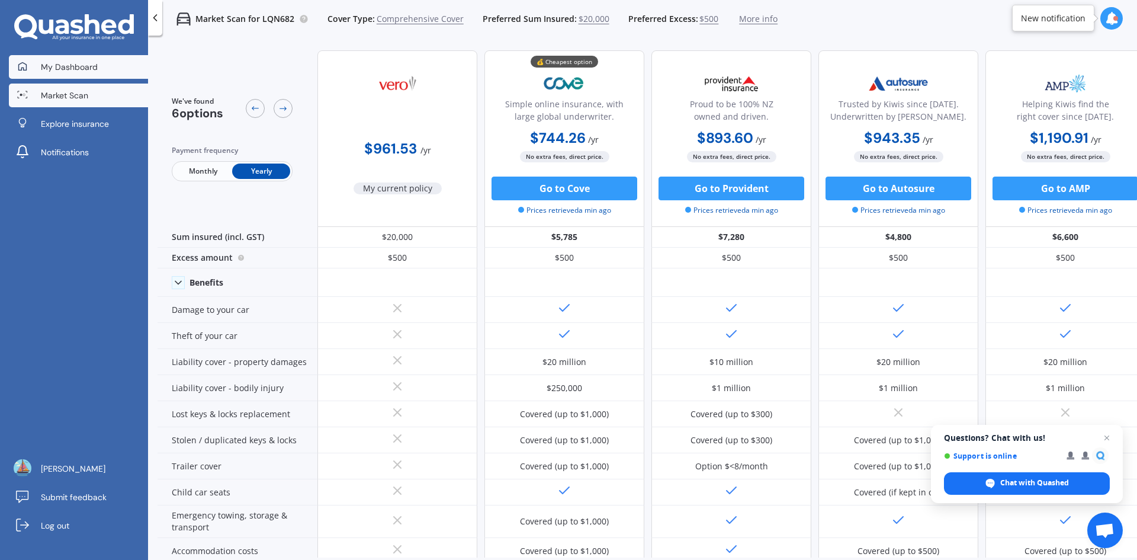
click at [80, 69] on span "My Dashboard" at bounding box center [69, 67] width 57 height 12
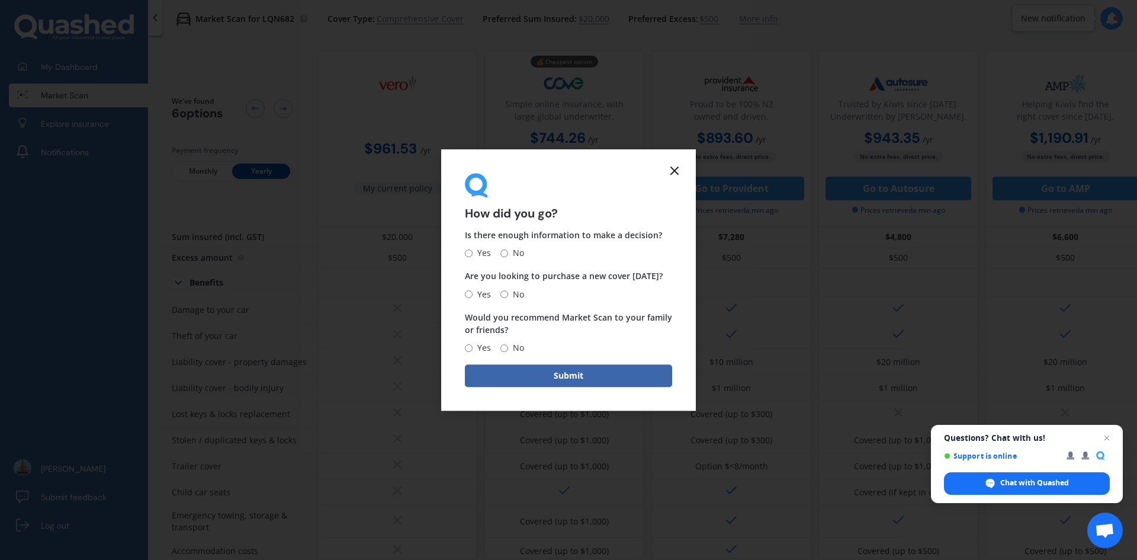
click at [671, 172] on icon at bounding box center [675, 171] width 14 height 14
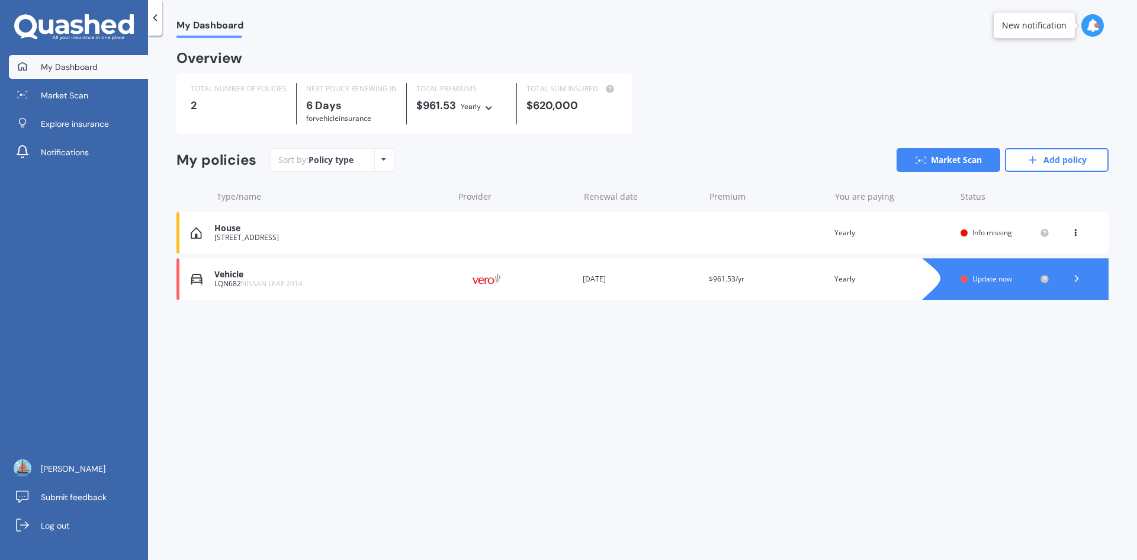
click at [234, 230] on div "House" at bounding box center [330, 228] width 233 height 10
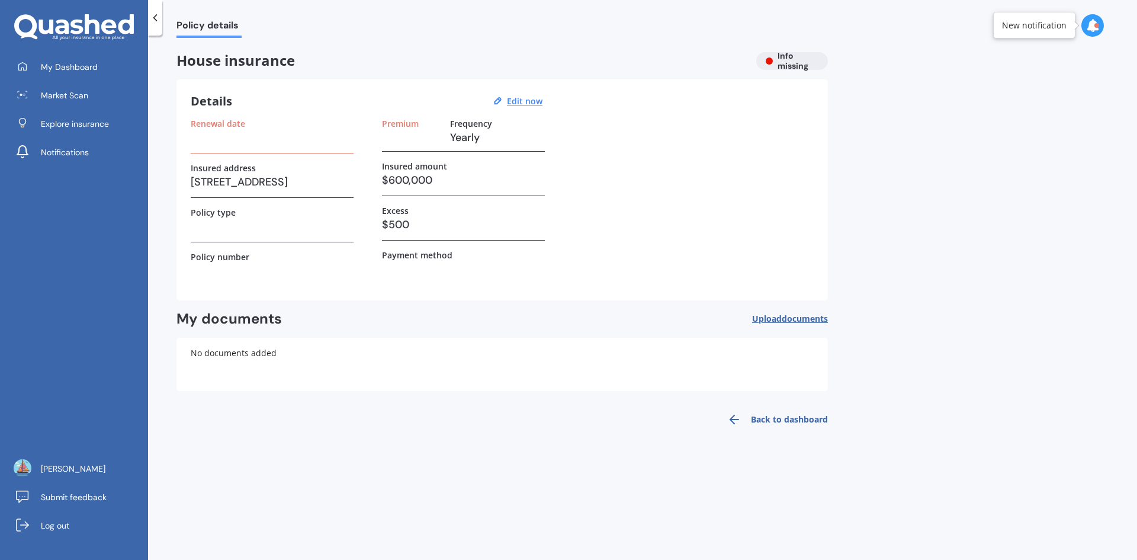
click at [243, 132] on h3 at bounding box center [272, 138] width 163 height 18
drag, startPoint x: 241, startPoint y: 121, endPoint x: 235, endPoint y: 145, distance: 23.7
click at [238, 132] on div "Renewal date" at bounding box center [272, 135] width 163 height 35
click at [235, 145] on h3 at bounding box center [272, 138] width 163 height 18
click at [303, 150] on div "Renewal date" at bounding box center [272, 135] width 163 height 35
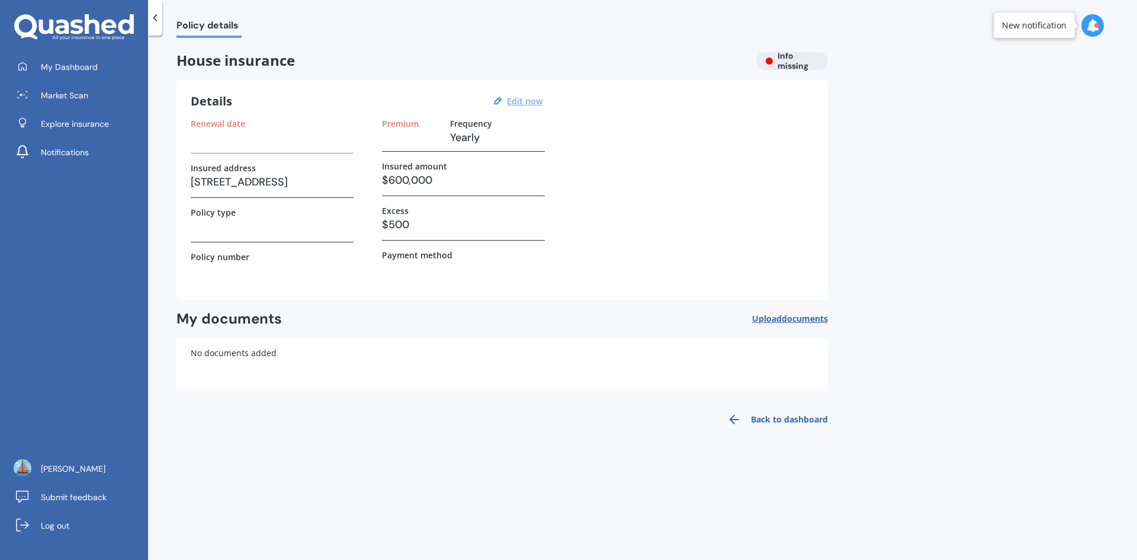
click at [518, 100] on u "Edit now" at bounding box center [525, 100] width 36 height 11
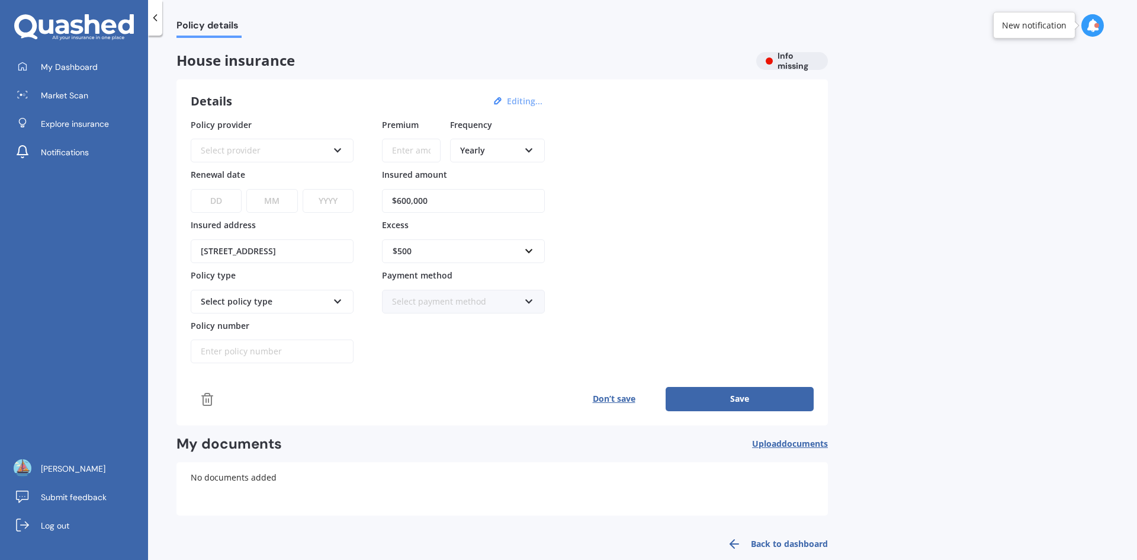
click at [328, 147] on div "Select provider AA AMI AMP ANZ ASB Ando BNZ Co-Operative Bank FMG Initio Kiwiba…" at bounding box center [272, 151] width 163 height 24
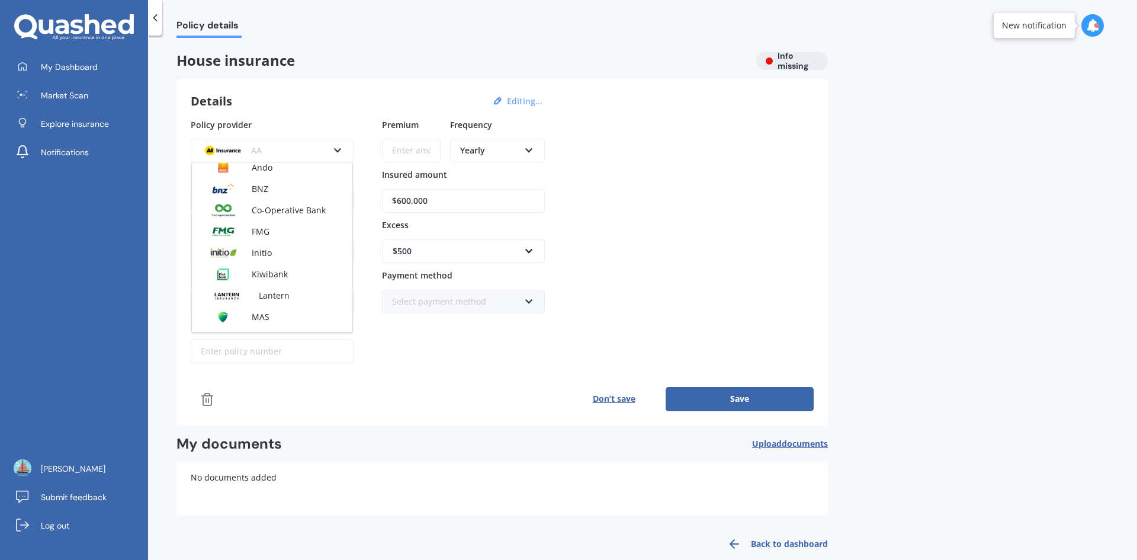
click at [274, 273] on div "AA AMI AMP ANZ ASB Ando BNZ Co-Operative Bank FMG Initio Kiwibank Lantern MAS N…" at bounding box center [272, 247] width 162 height 171
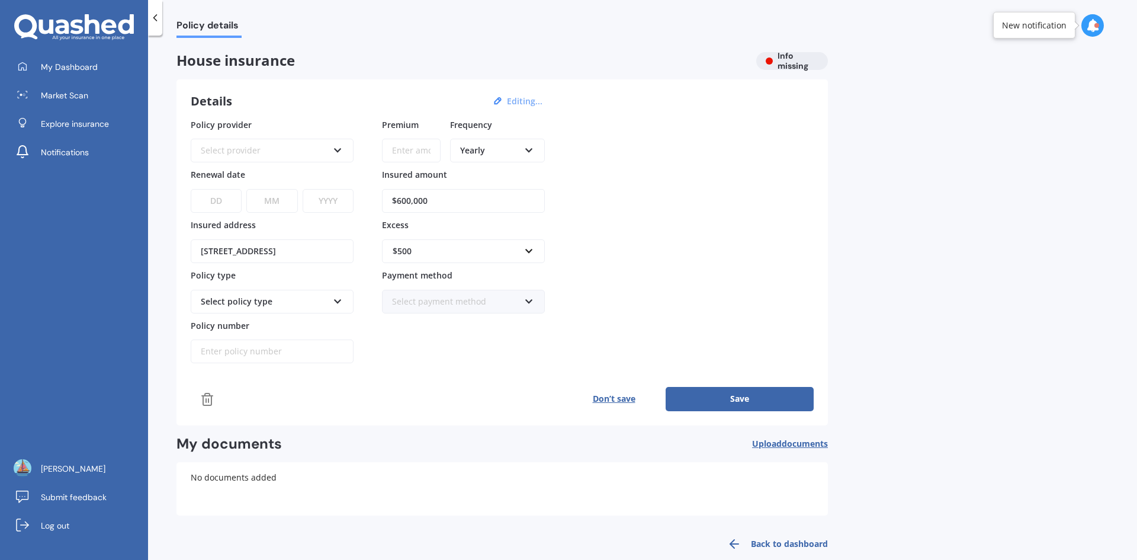
click at [235, 198] on select "DD 01 02 03 04 05 06 07 08 09 10 11 12 13 14 15 16 17 18 19 20 21 22 23 24 25 2…" at bounding box center [216, 201] width 51 height 24
select select "01"
click at [191, 189] on select "DD 01 02 03 04 05 06 07 08 09 10 11 12 13 14 15 16 17 18 19 20 21 22 23 24 25 2…" at bounding box center [216, 201] width 51 height 24
click at [271, 203] on select "MM 01 02 03 04 05 06 07 08 09 10 11 12" at bounding box center [271, 201] width 51 height 24
select select "11"
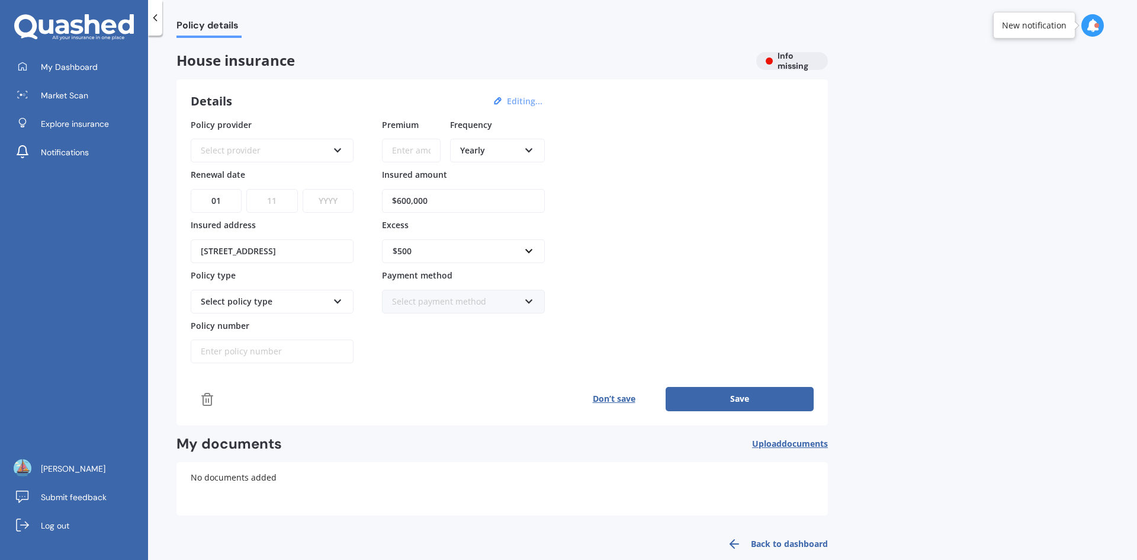
click at [246, 189] on select "MM 01 02 03 04 05 06 07 08 09 10 11 12" at bounding box center [271, 201] width 51 height 24
click at [319, 204] on select "YYYY 2027 2026 2025 2024 2023 2022 2021 2020 2019 2018 2017 2016 2015 2014 2013…" at bounding box center [328, 201] width 51 height 24
select select "2025"
click at [303, 189] on select "YYYY 2027 2026 2025 2024 2023 2022 2021 2020 2019 2018 2017 2016 2015 2014 2013…" at bounding box center [328, 201] width 51 height 24
click at [415, 153] on input "Premium" at bounding box center [411, 151] width 59 height 24
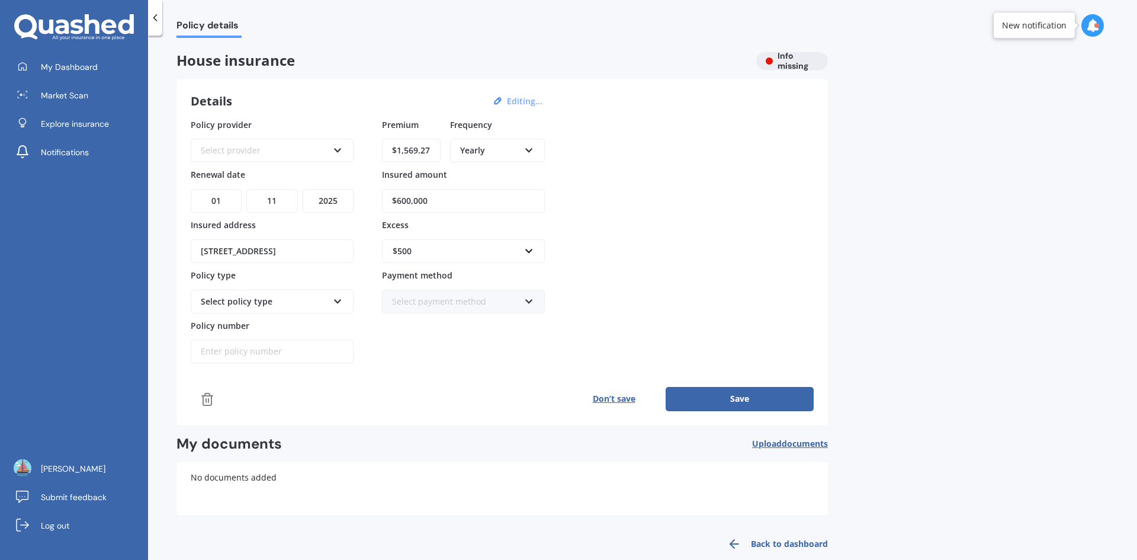
type input "$1,569.27"
click at [739, 265] on div "Policy provider Select provider AA AMI AMP ANZ ASB Ando BNZ Co-Operative Bank F…" at bounding box center [502, 240] width 623 height 245
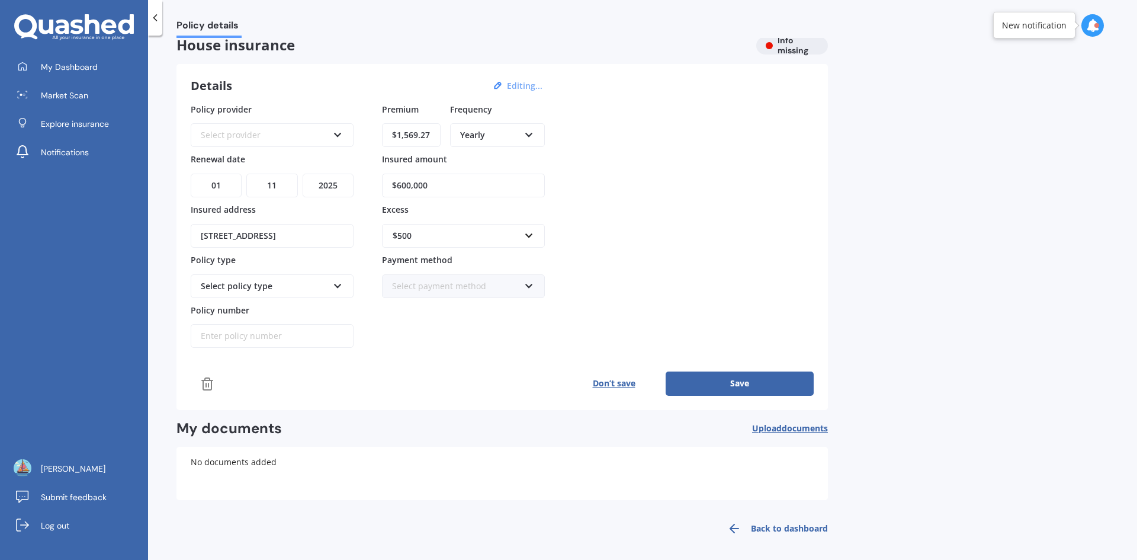
scroll to position [20, 0]
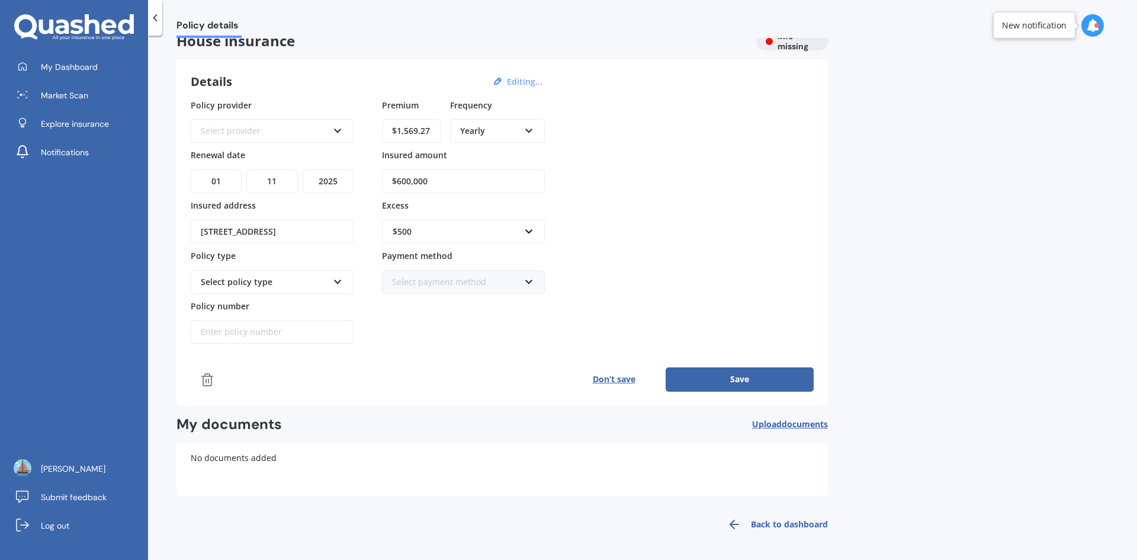
click at [762, 372] on button "Save" at bounding box center [740, 379] width 148 height 24
click at [336, 133] on icon at bounding box center [338, 128] width 10 height 8
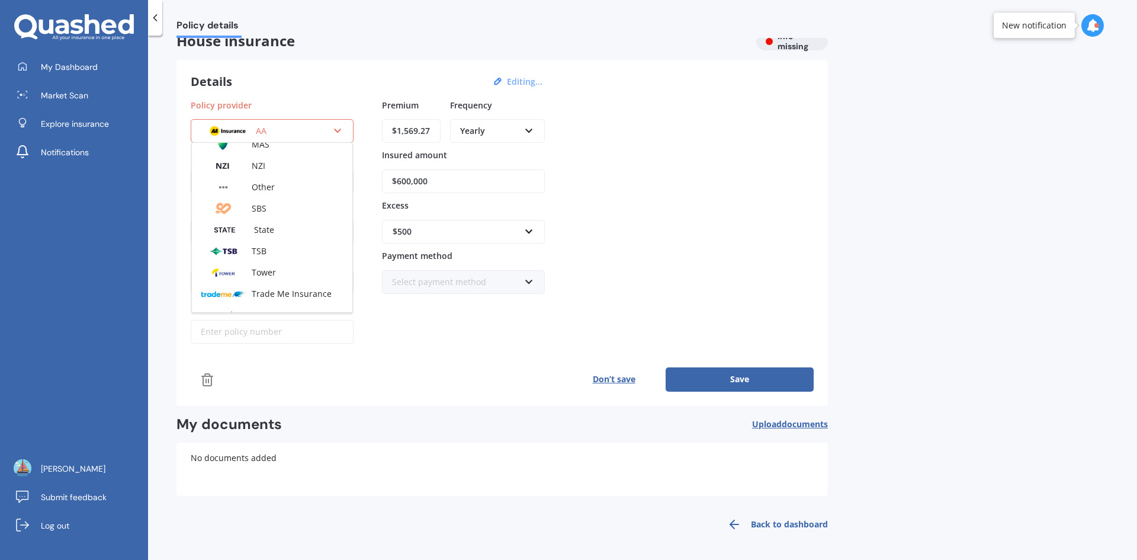
scroll to position [310, 0]
click at [265, 268] on span "Vero" at bounding box center [261, 269] width 18 height 11
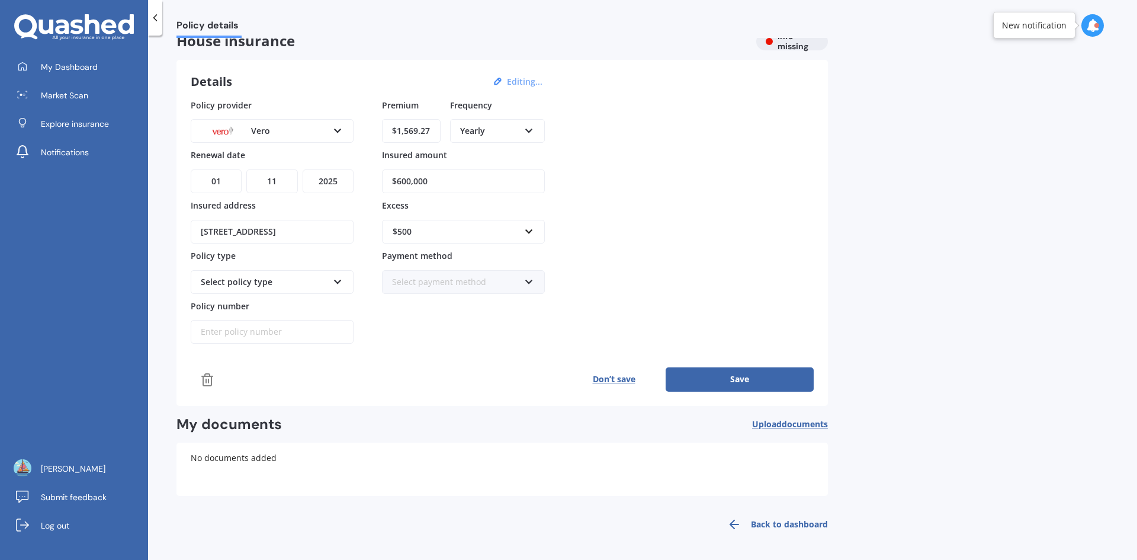
click at [717, 378] on button "Save" at bounding box center [740, 379] width 148 height 24
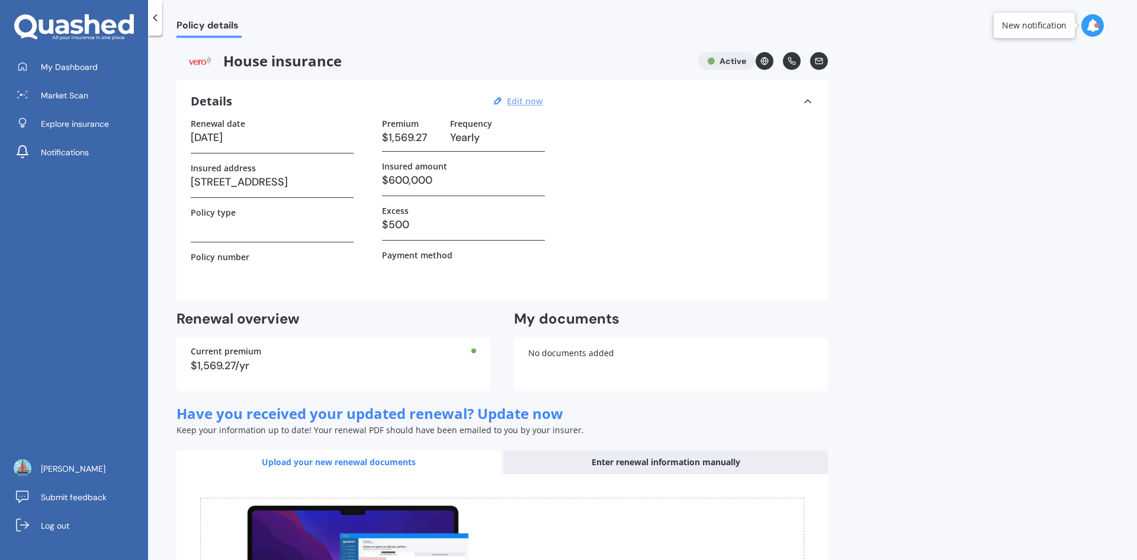
scroll to position [188, 0]
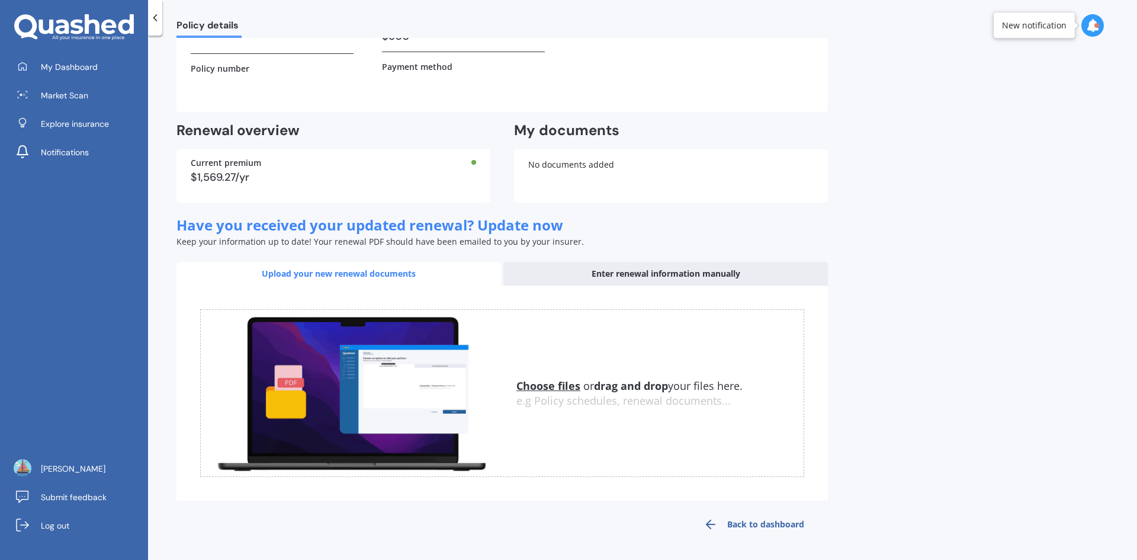
click at [777, 523] on link "Back to dashboard" at bounding box center [754, 524] width 148 height 28
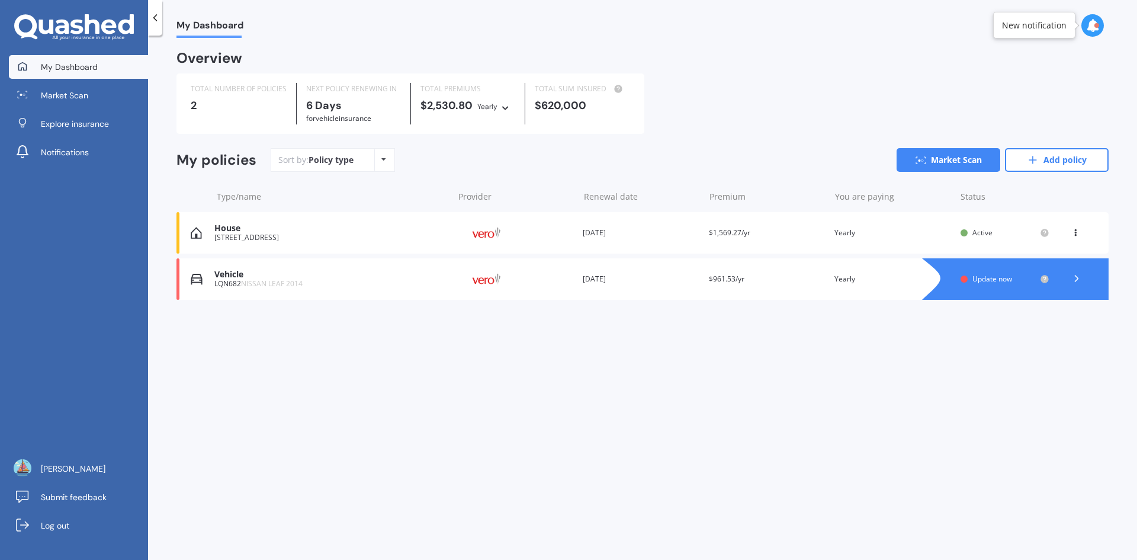
click at [972, 233] on div "Active" at bounding box center [1005, 232] width 89 height 9
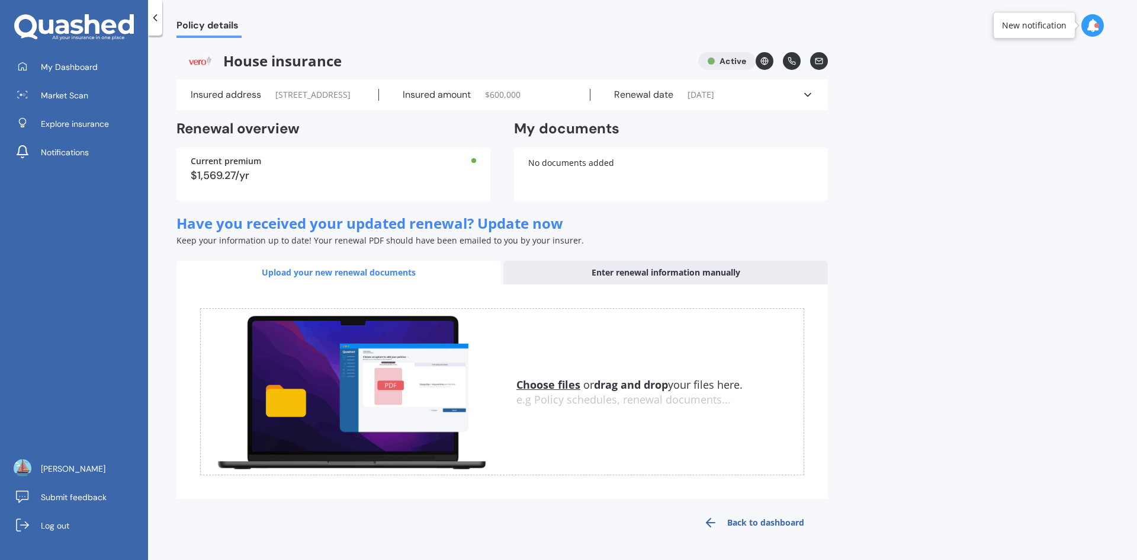
click at [1023, 23] on div "New notification" at bounding box center [1034, 26] width 65 height 12
click at [1095, 25] on div at bounding box center [1097, 25] width 5 height 5
click at [999, 133] on b "Market Scan" at bounding box center [975, 131] width 48 height 8
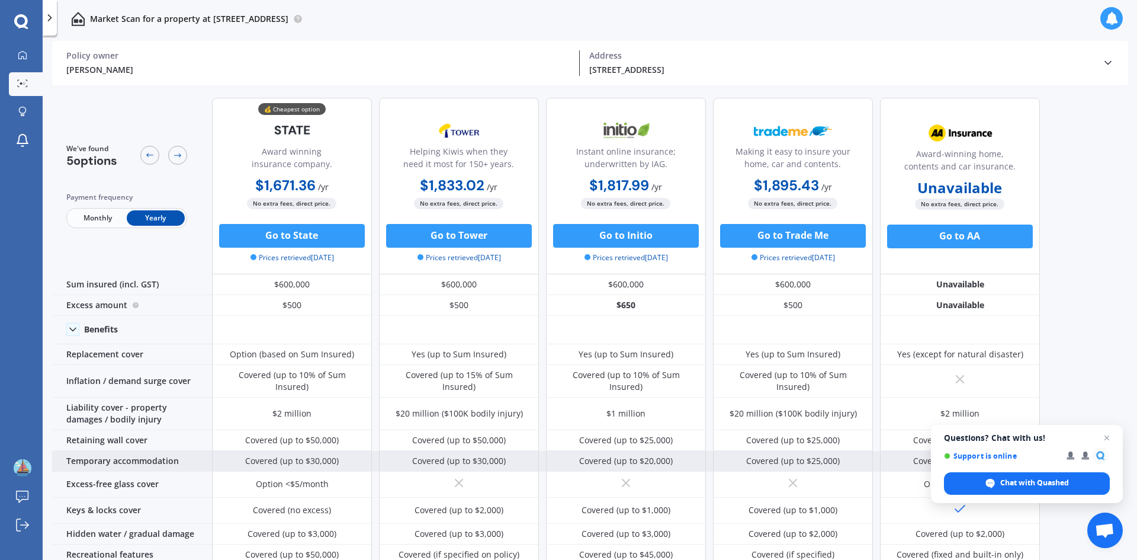
scroll to position [428, 0]
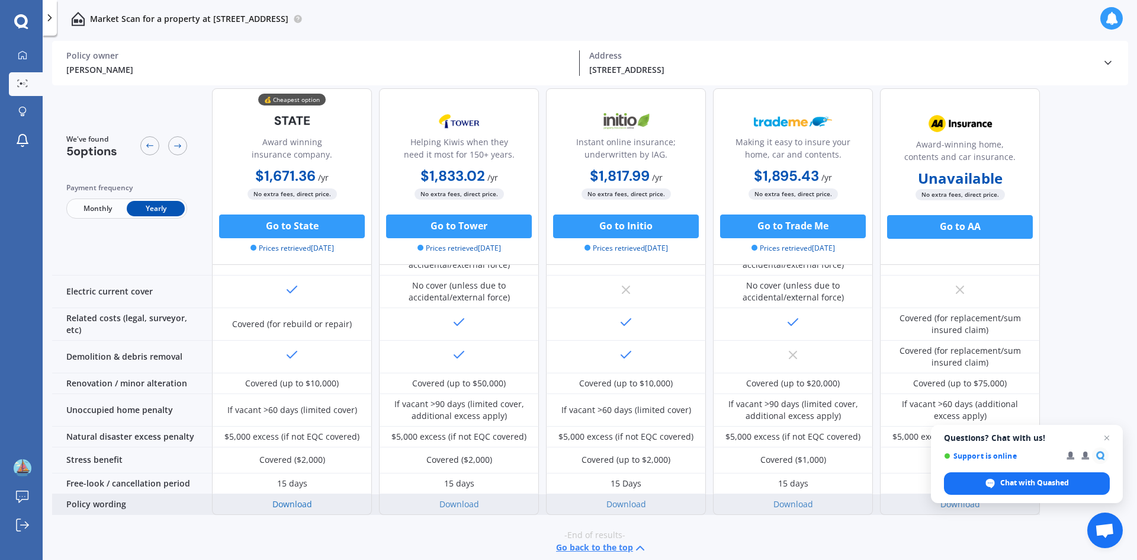
click at [297, 498] on link "Download" at bounding box center [293, 503] width 40 height 11
